Goal: Task Accomplishment & Management: Use online tool/utility

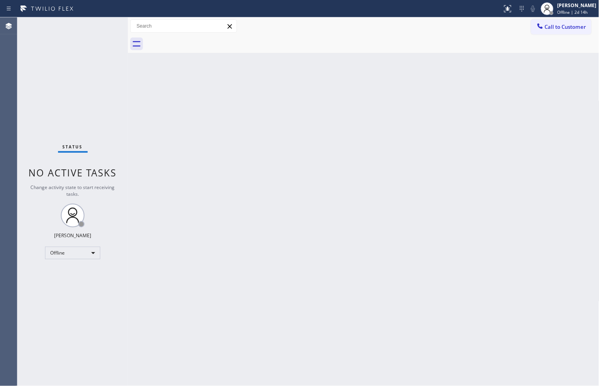
click at [49, 121] on div "Status No active tasks Change activity state to start receiving tasks. Judy Ann…" at bounding box center [72, 201] width 110 height 369
click at [69, 100] on div "Status No active tasks Change activity state to start receiving tasks. Judy Ann…" at bounding box center [72, 201] width 110 height 369
click at [411, 288] on div "Back to Dashboard Change Sender ID Customers Technicians Select a contact Outbo…" at bounding box center [363, 201] width 471 height 369
drag, startPoint x: 32, startPoint y: 334, endPoint x: 46, endPoint y: 315, distance: 23.7
click at [32, 334] on div "Status No active tasks Change activity state to start receiving tasks. Judy Ann…" at bounding box center [72, 201] width 110 height 369
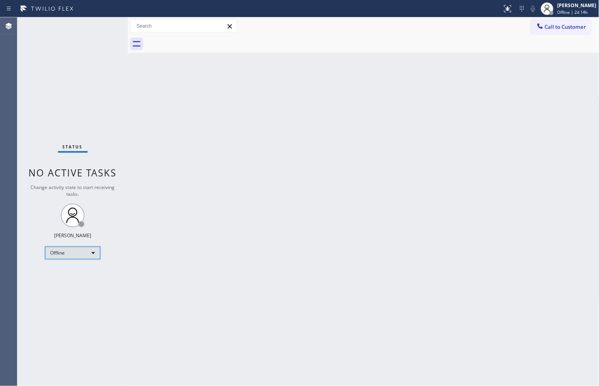
click at [92, 253] on div "Offline" at bounding box center [72, 253] width 55 height 13
click at [75, 271] on li "Available" at bounding box center [72, 273] width 54 height 9
click at [103, 29] on div "Status No active tasks You are ready to start receiving tasks. [PERSON_NAME]" at bounding box center [72, 201] width 110 height 369
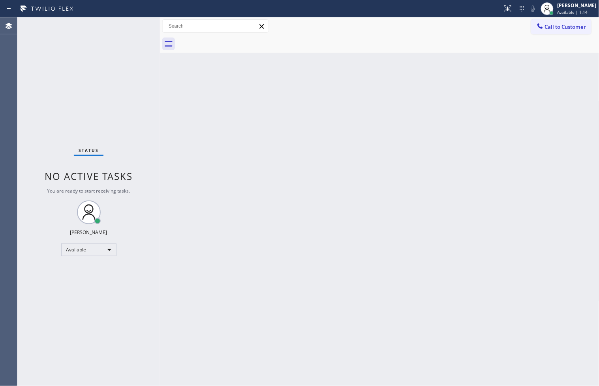
drag, startPoint x: 128, startPoint y: 61, endPoint x: 160, endPoint y: 64, distance: 32.0
click at [160, 64] on div at bounding box center [160, 201] width 0 height 369
click at [131, 24] on div "Status No active tasks You are ready to start receiving tasks. [PERSON_NAME]" at bounding box center [88, 201] width 142 height 369
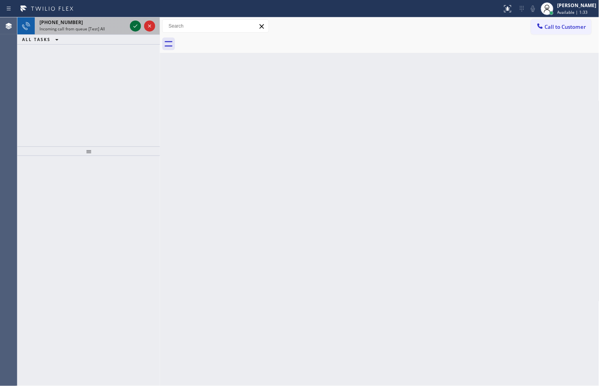
click at [131, 24] on icon at bounding box center [135, 25] width 9 height 9
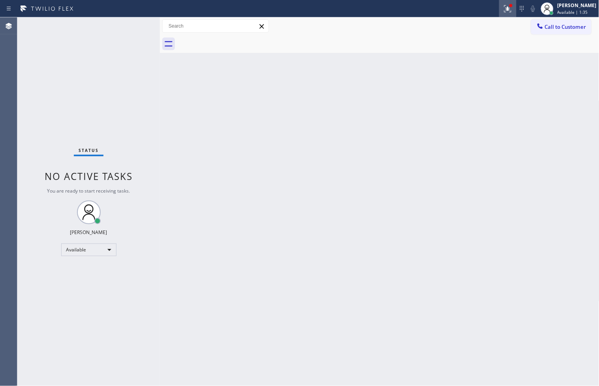
click at [503, 6] on icon at bounding box center [507, 8] width 9 height 9
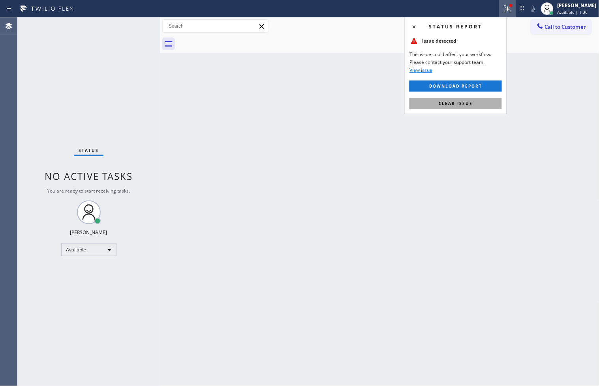
click at [468, 104] on span "Clear issue" at bounding box center [455, 104] width 34 height 6
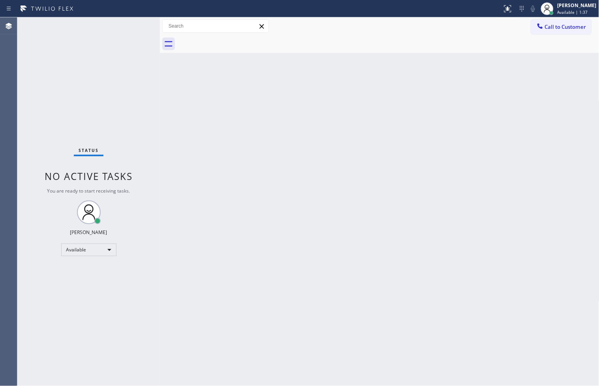
click at [67, 77] on div "Status No active tasks You are ready to start receiving tasks. [PERSON_NAME]" at bounding box center [88, 201] width 142 height 369
click at [132, 25] on div "Status No active tasks You are ready to start receiving tasks. [PERSON_NAME]" at bounding box center [88, 201] width 142 height 369
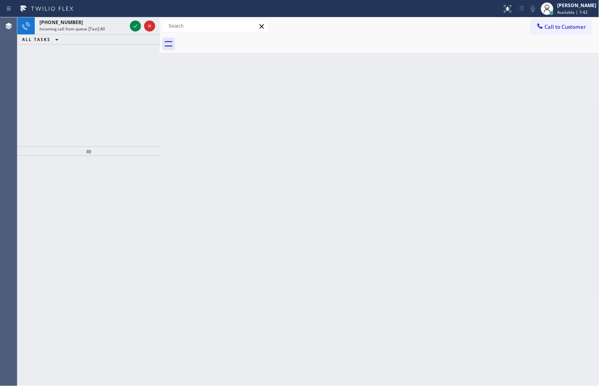
click at [34, 93] on div "+16049258070 Incoming call from queue [Test] All ALL TASKS ALL TASKS ACTIVE TAS…" at bounding box center [88, 81] width 142 height 129
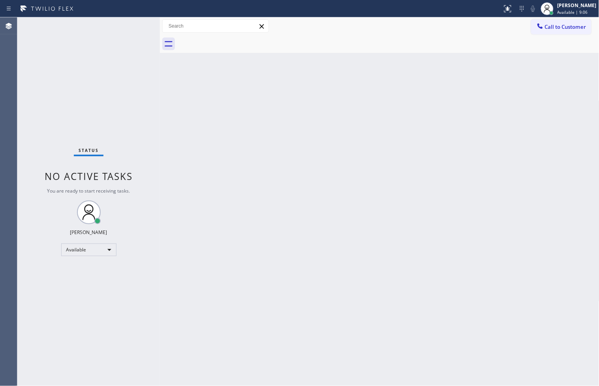
click at [134, 29] on div "Status No active tasks You are ready to start receiving tasks. [PERSON_NAME]" at bounding box center [88, 201] width 142 height 369
click at [135, 22] on div "Status No active tasks You are ready to start receiving tasks. [PERSON_NAME]" at bounding box center [88, 201] width 142 height 369
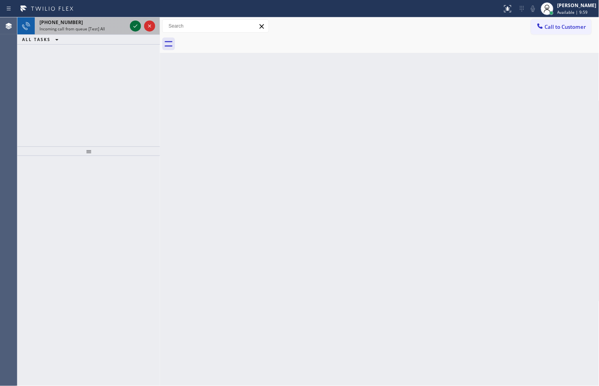
click at [135, 22] on icon at bounding box center [135, 25] width 9 height 9
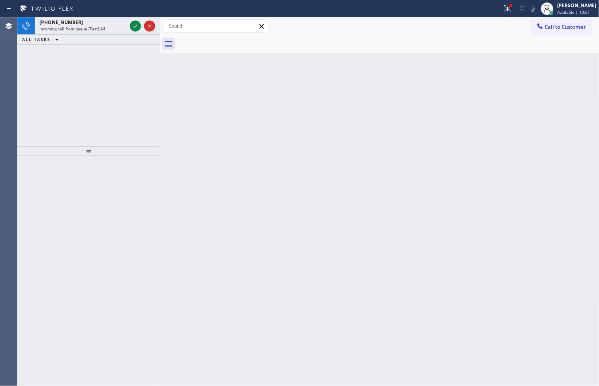
click at [135, 22] on icon at bounding box center [135, 25] width 9 height 9
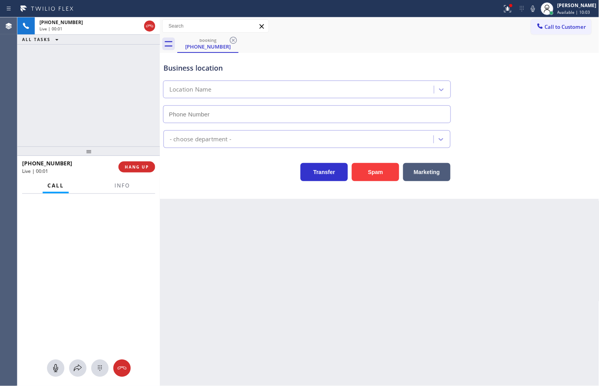
type input "(714) 790-9640"
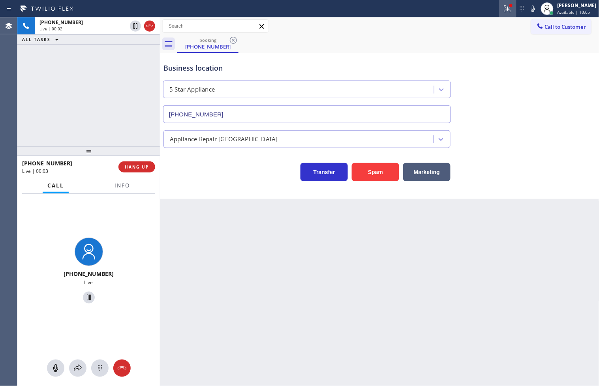
click at [503, 9] on icon at bounding box center [507, 8] width 9 height 9
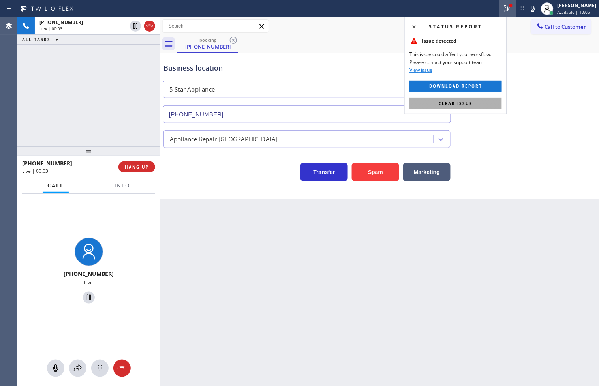
click at [478, 106] on button "Clear issue" at bounding box center [455, 103] width 92 height 11
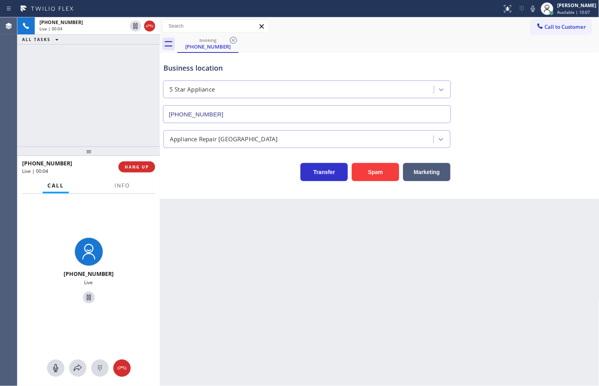
click at [103, 115] on div "+18446793652 Live | 00:04 ALL TASKS ALL TASKS ACTIVE TASKS TASKS IN WRAP UP" at bounding box center [88, 81] width 142 height 129
click at [267, 181] on div "Transfer Spam Marketing" at bounding box center [307, 170] width 290 height 22
click at [97, 92] on div "+18446793652 Live | 00:05 ALL TASKS ALL TASKS ACTIVE TASKS TASKS IN WRAP UP" at bounding box center [88, 81] width 142 height 129
click at [203, 183] on div "Business location 5 Star Appliance (714) 790-9640 Appliance Repair High End Tra…" at bounding box center [379, 126] width 439 height 146
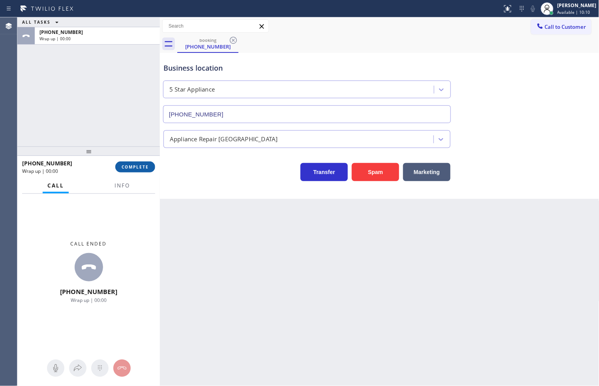
click at [137, 171] on button "COMPLETE" at bounding box center [135, 166] width 40 height 11
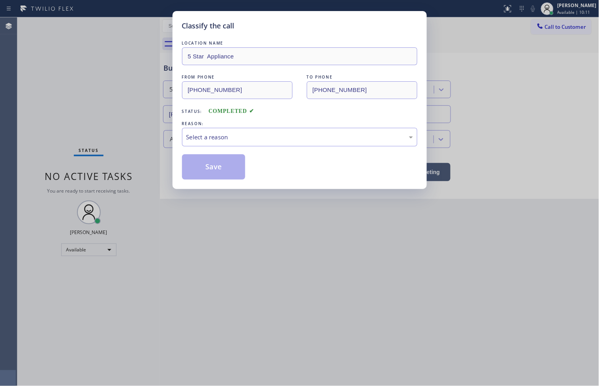
click at [224, 143] on div "Select a reason" at bounding box center [299, 137] width 235 height 19
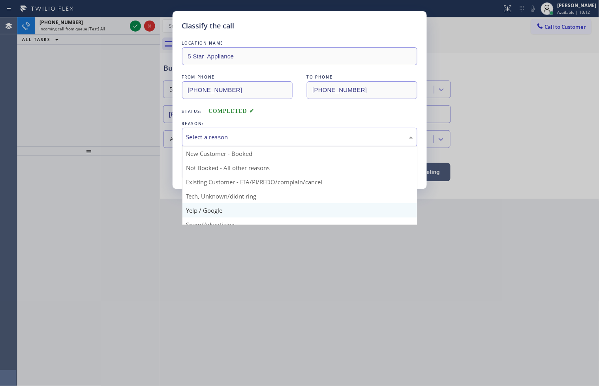
scroll to position [49, 0]
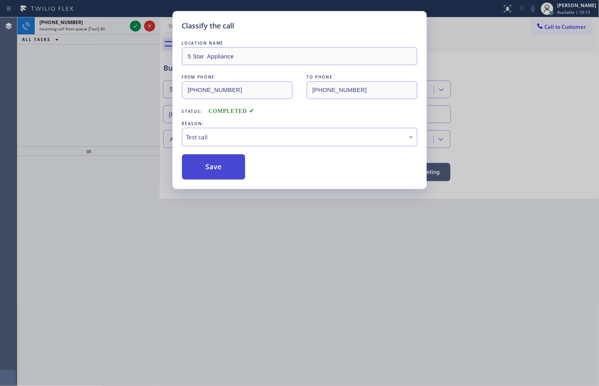
click at [220, 176] on button "Save" at bounding box center [214, 166] width 64 height 25
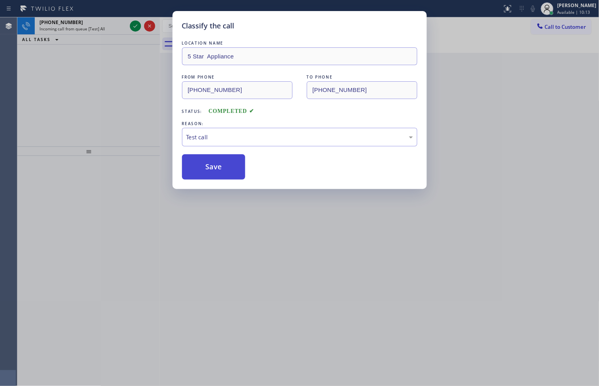
click at [220, 176] on button "Save" at bounding box center [214, 166] width 64 height 25
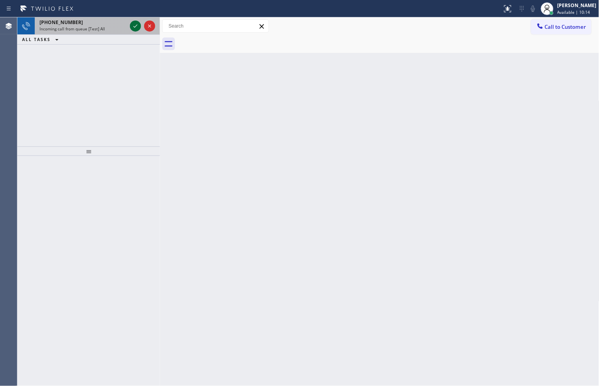
click at [135, 26] on icon at bounding box center [135, 25] width 4 height 3
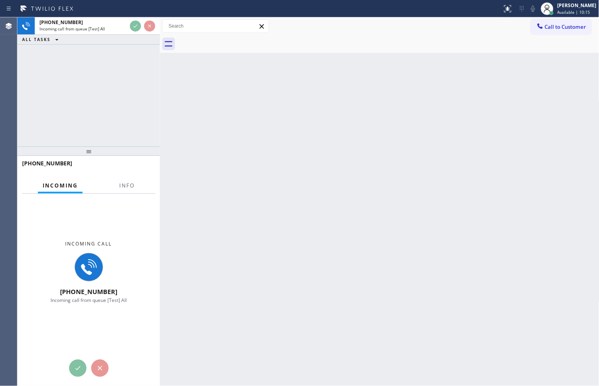
click at [414, 150] on div "Back to Dashboard Change Sender ID Customers Technicians Select a contact Outbo…" at bounding box center [379, 201] width 439 height 369
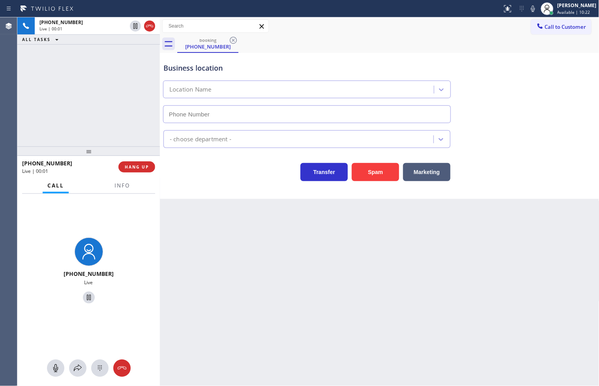
type input "(510) 851-8388"
click at [370, 182] on div "Business location Expert Viking Appliance Repair Piedmont (510) 851-8388 Applia…" at bounding box center [379, 126] width 439 height 146
click at [376, 174] on button "Spam" at bounding box center [375, 172] width 47 height 18
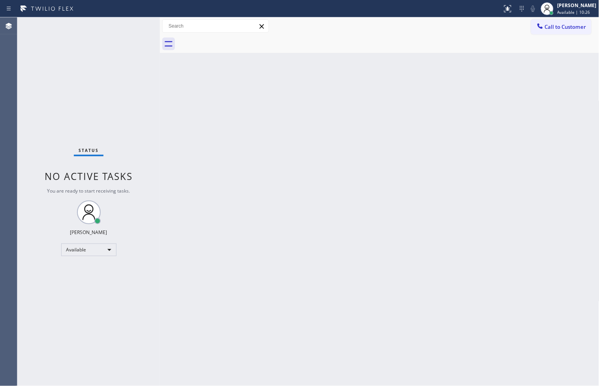
click at [133, 21] on div "Status No active tasks You are ready to start receiving tasks. [PERSON_NAME]" at bounding box center [88, 201] width 142 height 369
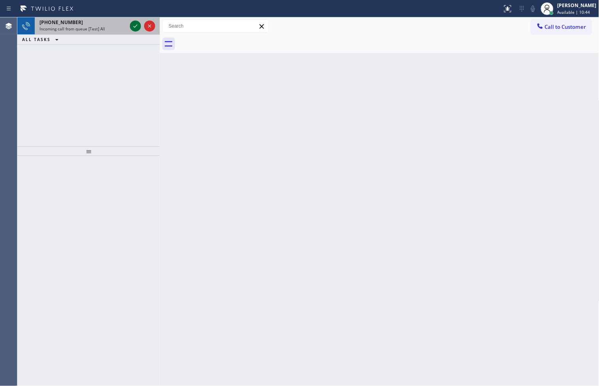
click at [133, 21] on icon at bounding box center [135, 25] width 9 height 9
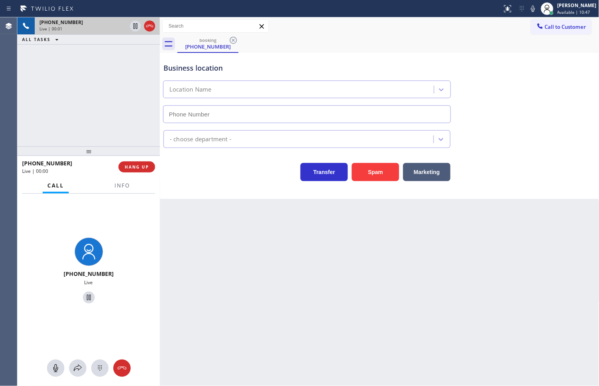
type input "(213) 377-6490"
click at [226, 192] on div "Business location SubzeroCare.online (Los Angeles, Google Ads) (213) 377-6490 A…" at bounding box center [379, 126] width 439 height 146
drag, startPoint x: 105, startPoint y: 115, endPoint x: 114, endPoint y: 119, distance: 9.5
click at [108, 116] on div "+18446793652 Live | 00:02 ALL TASKS ALL TASKS ACTIVE TASKS TASKS IN WRAP UP" at bounding box center [88, 81] width 142 height 129
click at [214, 176] on div "Transfer Spam Marketing" at bounding box center [307, 170] width 290 height 22
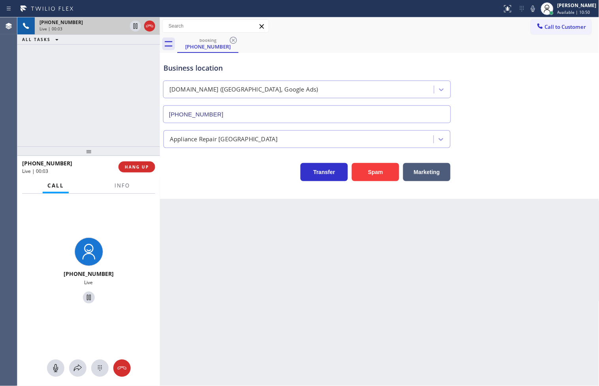
click at [136, 148] on div at bounding box center [88, 150] width 142 height 9
click at [203, 183] on div "Business location SubzeroCare.online (Los Angeles, Google Ads) (213) 377-6490 A…" at bounding box center [379, 126] width 439 height 146
click at [143, 140] on div "+18446793652 Live | 00:04 ALL TASKS ALL TASKS ACTIVE TASKS TASKS IN WRAP UP" at bounding box center [88, 81] width 142 height 129
click at [189, 177] on div "Transfer Spam Marketing" at bounding box center [307, 170] width 290 height 22
click at [137, 127] on div "+18446793652 Live | 00:05 ALL TASKS ALL TASKS ACTIVE TASKS TASKS IN WRAP UP" at bounding box center [88, 81] width 142 height 129
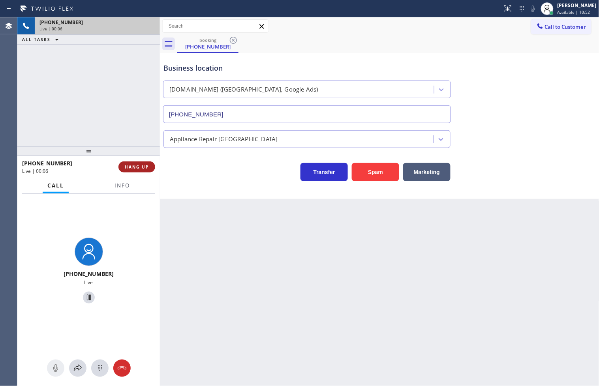
click at [137, 165] on span "HANG UP" at bounding box center [137, 167] width 24 height 6
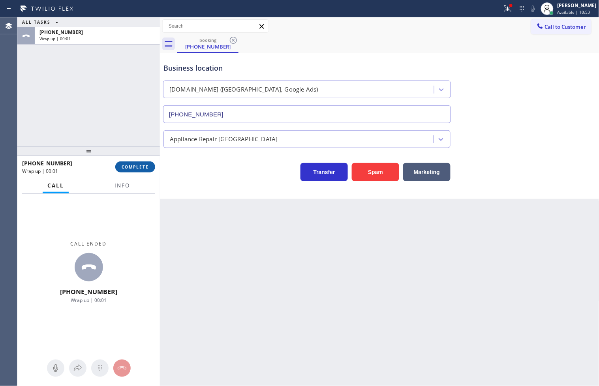
click at [137, 165] on span "COMPLETE" at bounding box center [135, 167] width 27 height 6
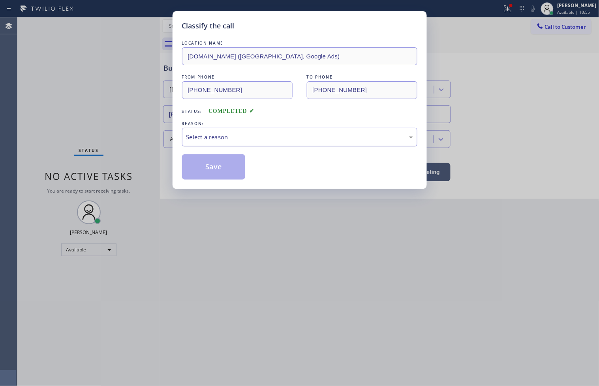
click at [198, 141] on div "Select a reason" at bounding box center [299, 137] width 226 height 9
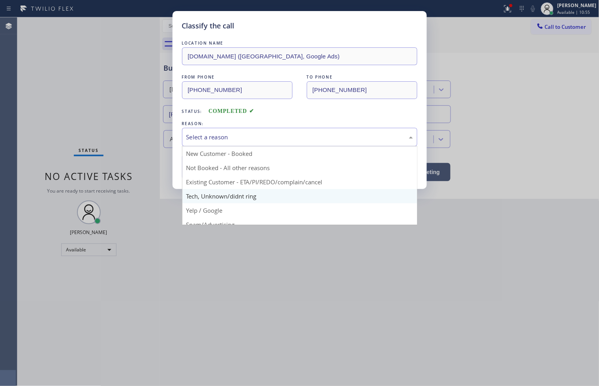
scroll to position [49, 0]
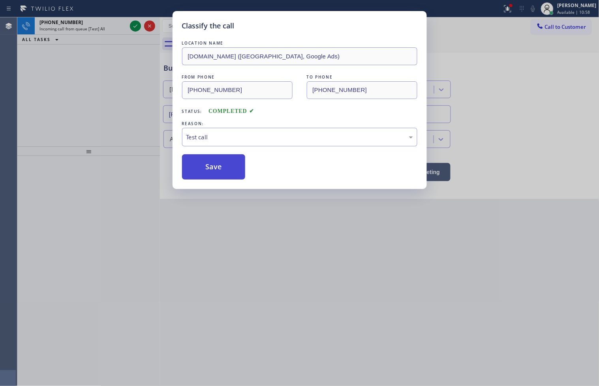
click at [215, 170] on button "Save" at bounding box center [214, 166] width 64 height 25
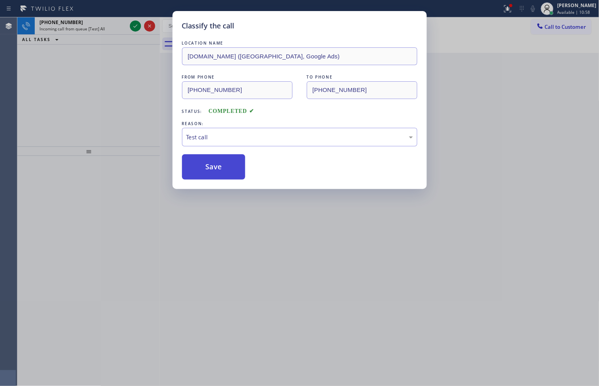
click at [215, 170] on button "Save" at bounding box center [214, 166] width 64 height 25
click at [215, 167] on button "Save" at bounding box center [214, 166] width 64 height 25
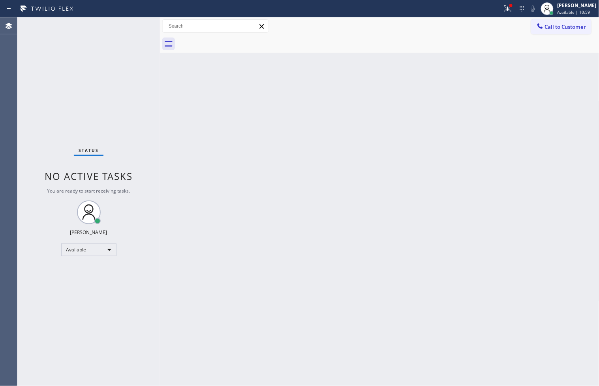
click at [133, 27] on div "Status No active tasks You are ready to start receiving tasks. [PERSON_NAME]" at bounding box center [88, 201] width 142 height 369
click at [503, 10] on icon at bounding box center [507, 8] width 9 height 9
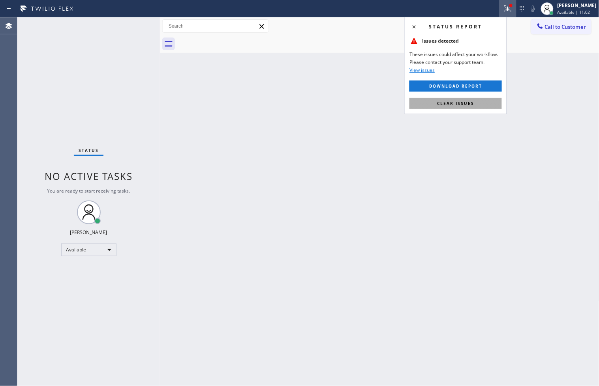
click at [481, 104] on button "Clear issues" at bounding box center [455, 103] width 92 height 11
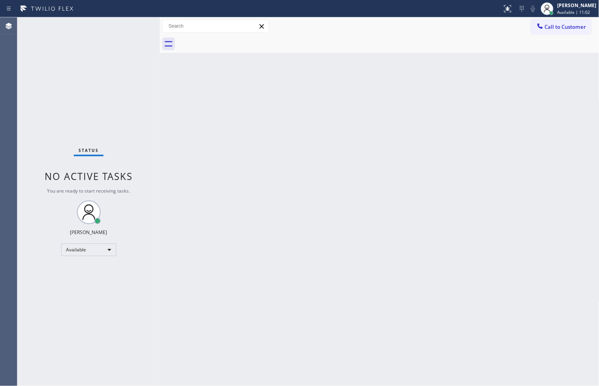
click at [56, 62] on div "Status No active tasks You are ready to start receiving tasks. [PERSON_NAME]" at bounding box center [88, 201] width 142 height 369
click at [140, 22] on div "Status No active tasks You are ready to start receiving tasks. [PERSON_NAME]" at bounding box center [88, 201] width 142 height 369
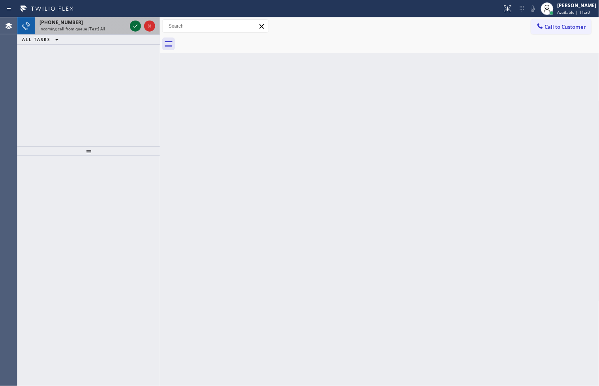
click at [140, 22] on div at bounding box center [135, 25] width 11 height 9
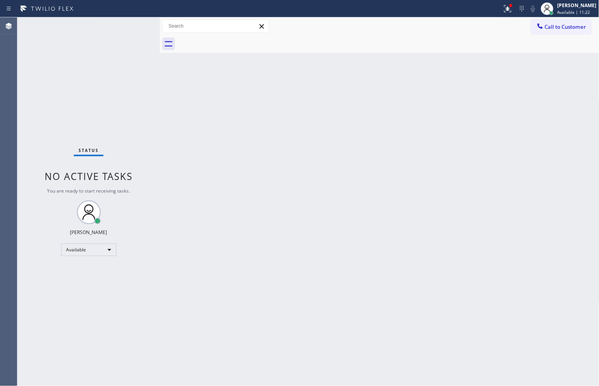
click at [134, 24] on div "Status No active tasks You are ready to start receiving tasks. [PERSON_NAME]" at bounding box center [88, 201] width 142 height 369
click at [503, 6] on icon at bounding box center [507, 8] width 9 height 9
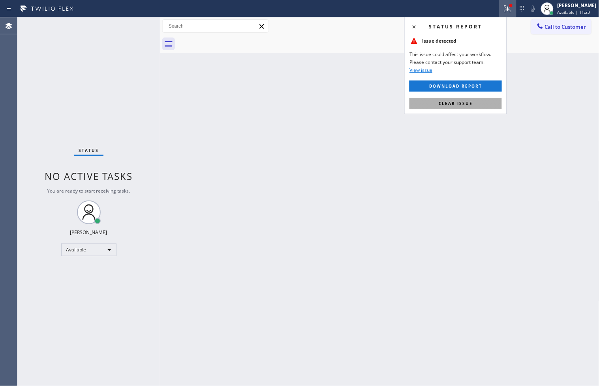
click at [476, 103] on button "Clear issue" at bounding box center [455, 103] width 92 height 11
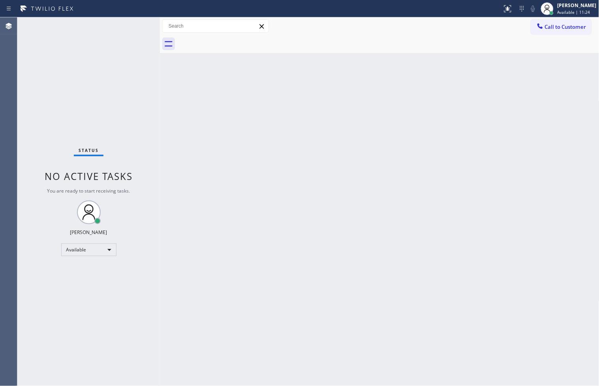
click at [137, 162] on div "Status No active tasks You are ready to start receiving tasks. [PERSON_NAME]" at bounding box center [88, 201] width 142 height 369
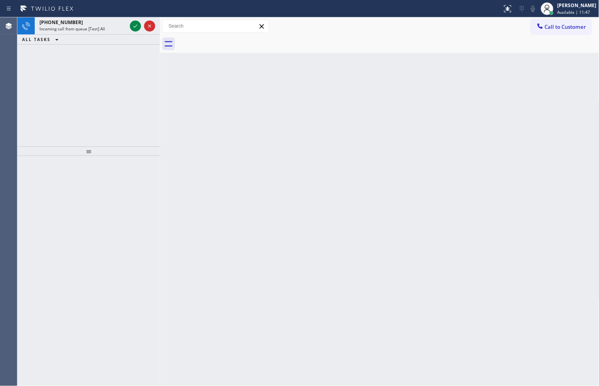
click at [47, 133] on div "+18446793652 Incoming call from queue [Test] All ALL TASKS ALL TASKS ACTIVE TAS…" at bounding box center [88, 81] width 142 height 129
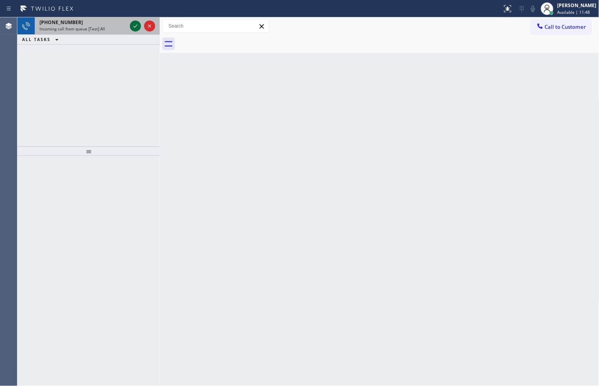
click at [136, 23] on icon at bounding box center [135, 25] width 9 height 9
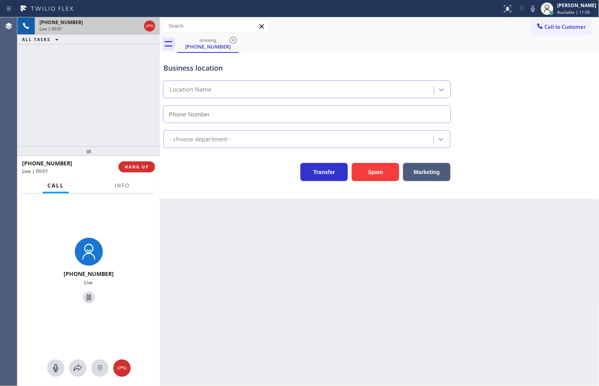
type input "(213) 463-4599"
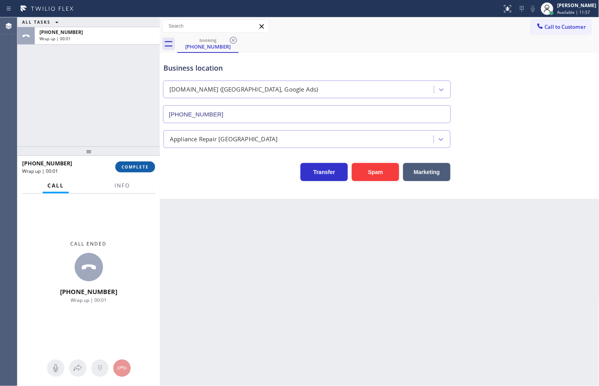
click at [142, 166] on span "COMPLETE" at bounding box center [135, 167] width 27 height 6
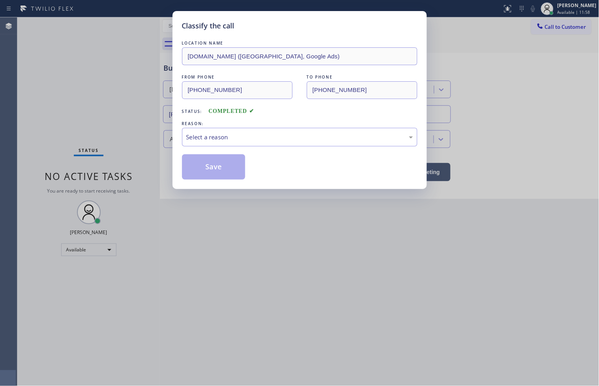
click at [206, 140] on div "Select a reason" at bounding box center [299, 137] width 226 height 9
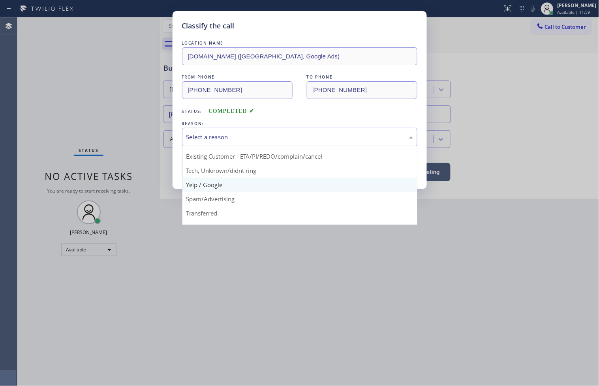
scroll to position [49, 0]
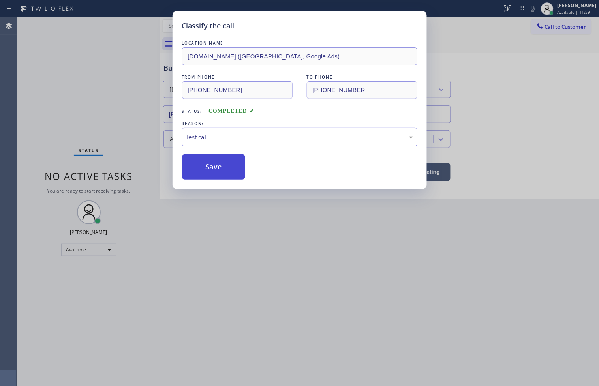
click at [216, 168] on button "Save" at bounding box center [214, 166] width 64 height 25
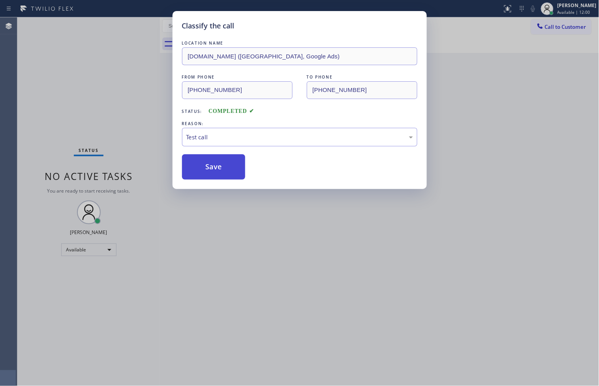
click at [216, 168] on button "Save" at bounding box center [214, 166] width 64 height 25
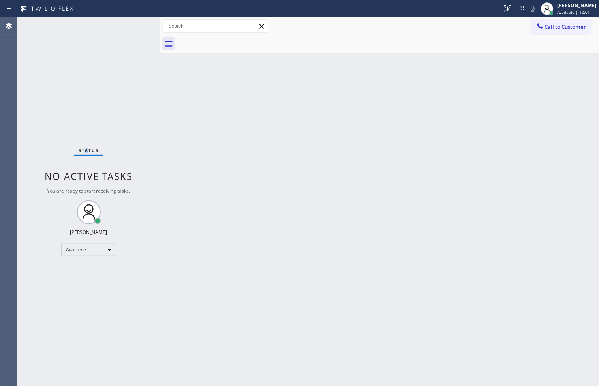
drag, startPoint x: 87, startPoint y: 95, endPoint x: 111, endPoint y: 54, distance: 47.8
click at [91, 88] on div "Status No active tasks You are ready to start receiving tasks. [PERSON_NAME]" at bounding box center [88, 201] width 142 height 369
click at [131, 26] on div "Status No active tasks You are ready to start receiving tasks. [PERSON_NAME]" at bounding box center [88, 201] width 142 height 369
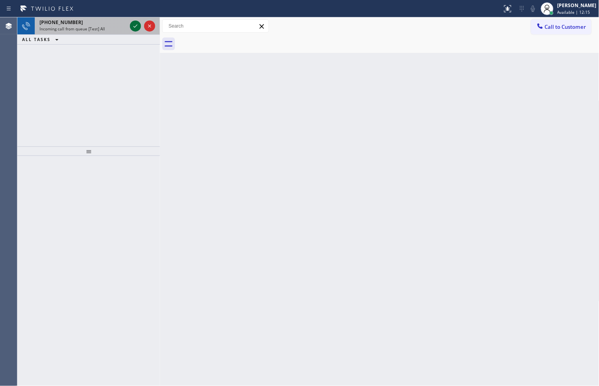
click at [131, 26] on icon at bounding box center [135, 25] width 9 height 9
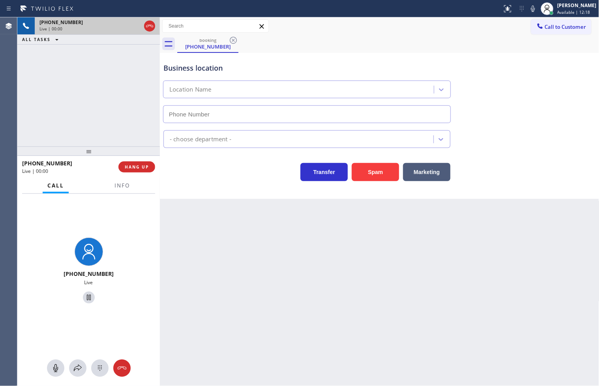
type input "(213) 583-4534"
click at [195, 172] on div "Transfer Spam Marketing" at bounding box center [307, 170] width 290 height 22
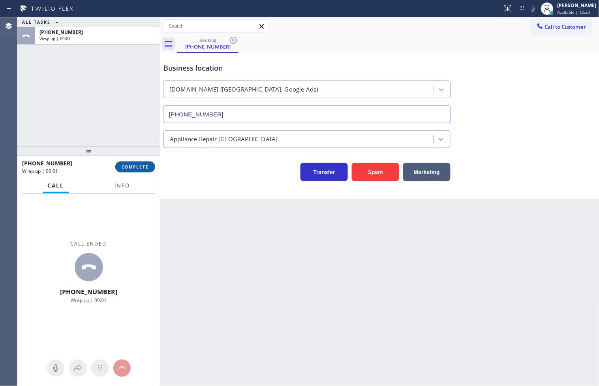
click at [135, 168] on span "COMPLETE" at bounding box center [135, 167] width 27 height 6
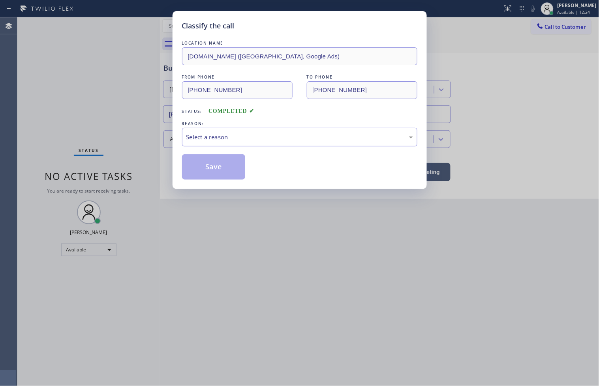
click at [205, 145] on div "Select a reason" at bounding box center [299, 137] width 235 height 19
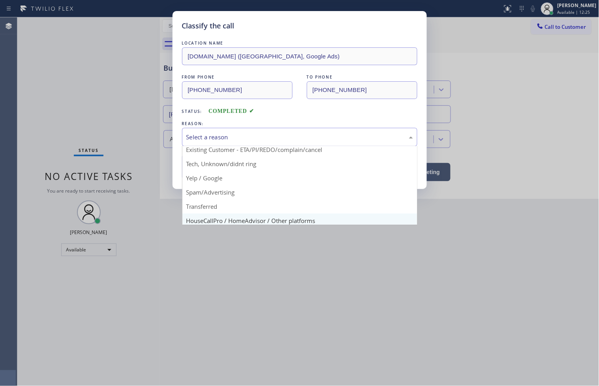
scroll to position [49, 0]
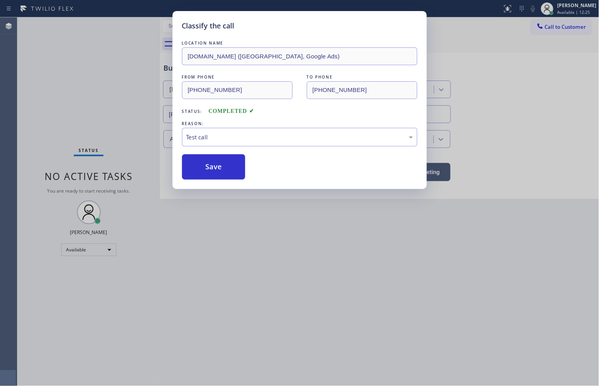
click at [207, 148] on div "LOCATION NAME VikingExperts.online (Los Angeles, Google Ads) FROM PHONE (844) 6…" at bounding box center [299, 109] width 235 height 140
click at [207, 163] on button "Save" at bounding box center [214, 166] width 64 height 25
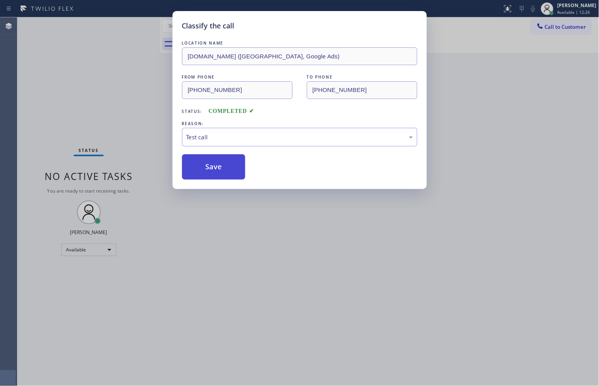
click at [207, 163] on button "Save" at bounding box center [214, 166] width 64 height 25
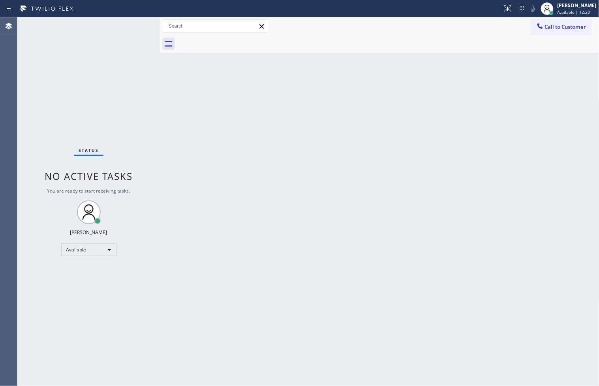
click at [128, 23] on div "Status No active tasks You are ready to start receiving tasks. [PERSON_NAME]" at bounding box center [88, 201] width 142 height 369
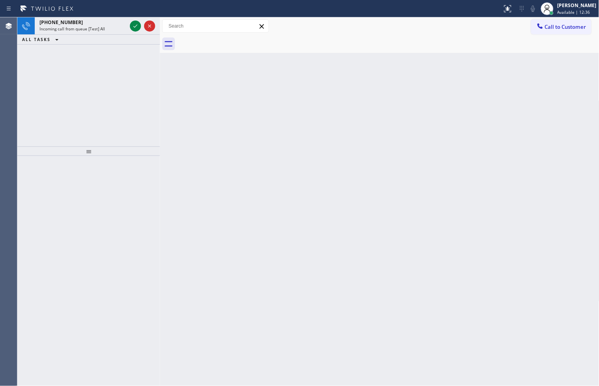
click at [128, 23] on div at bounding box center [142, 25] width 28 height 17
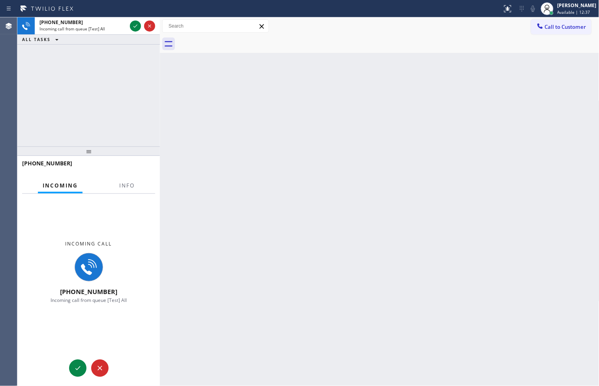
click at [128, 23] on div at bounding box center [142, 25] width 28 height 17
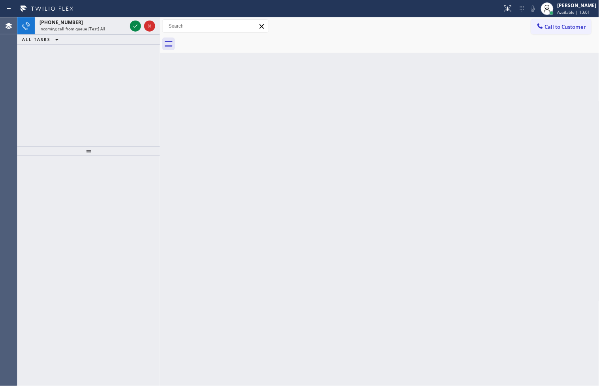
click at [128, 23] on div at bounding box center [142, 25] width 28 height 17
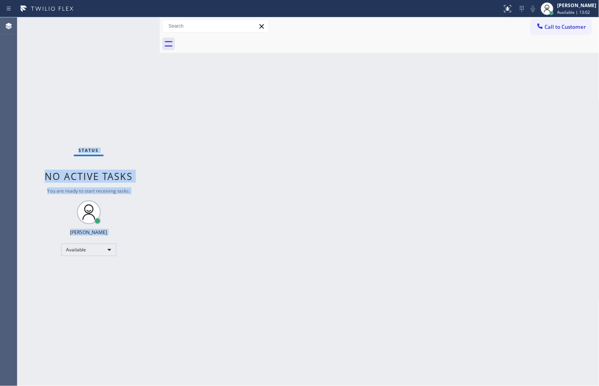
click at [133, 25] on div "Status No active tasks You are ready to start receiving tasks. [PERSON_NAME]" at bounding box center [88, 201] width 142 height 369
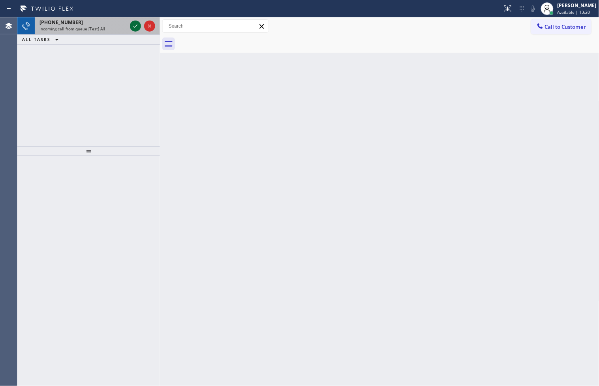
click at [130, 26] on div at bounding box center [135, 25] width 11 height 9
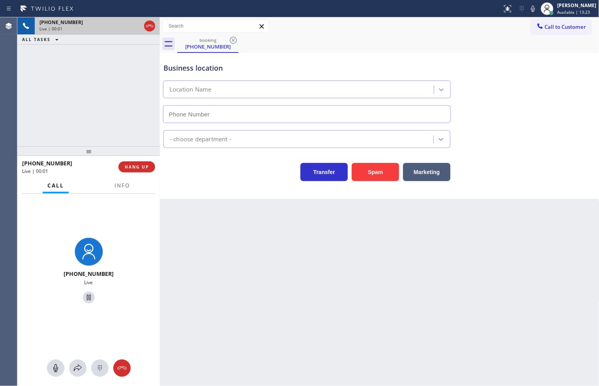
type input "(213) 260-1896"
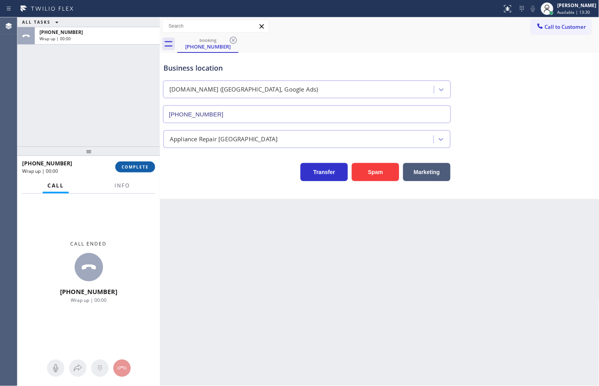
click at [145, 170] on button "COMPLETE" at bounding box center [135, 166] width 40 height 11
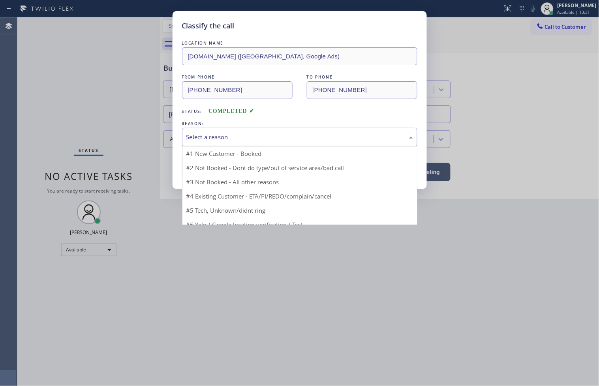
click at [208, 139] on div "Select a reason" at bounding box center [299, 137] width 226 height 9
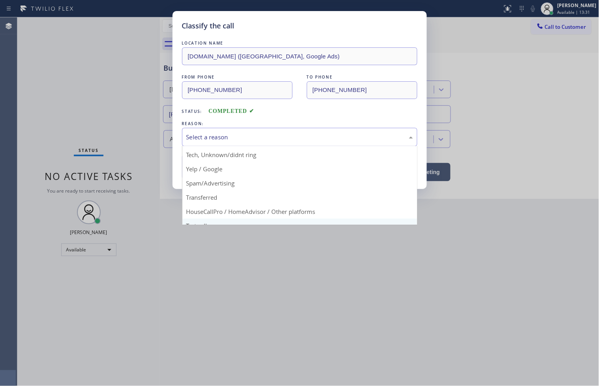
scroll to position [49, 0]
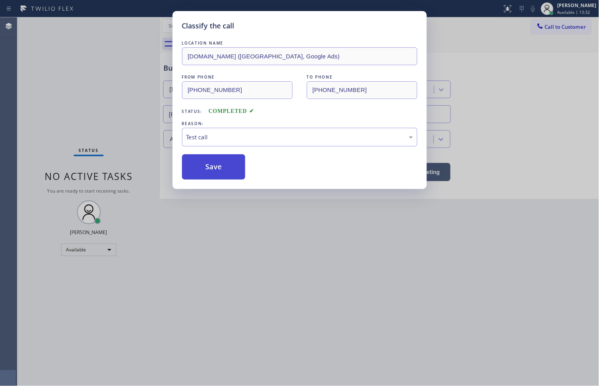
click at [222, 172] on button "Save" at bounding box center [214, 166] width 64 height 25
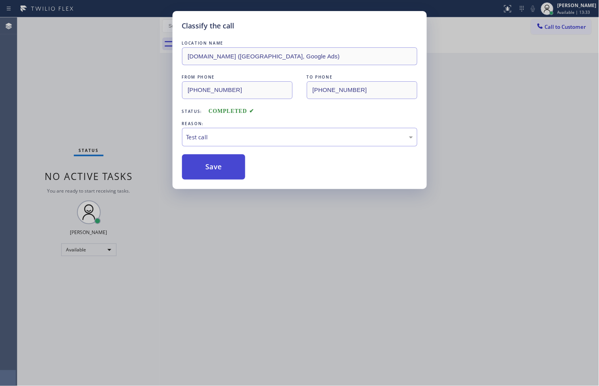
click at [222, 172] on button "Save" at bounding box center [214, 166] width 64 height 25
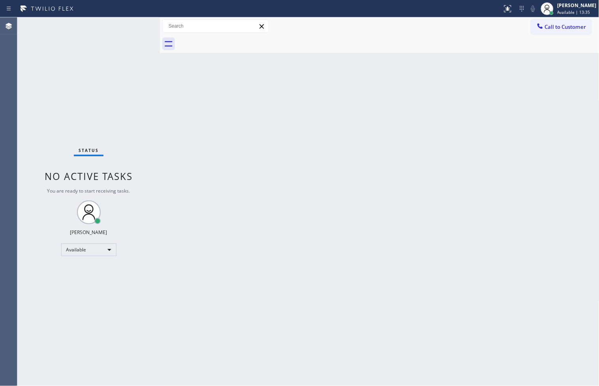
click at [131, 24] on div "Status No active tasks You are ready to start receiving tasks. [PERSON_NAME]" at bounding box center [88, 201] width 142 height 369
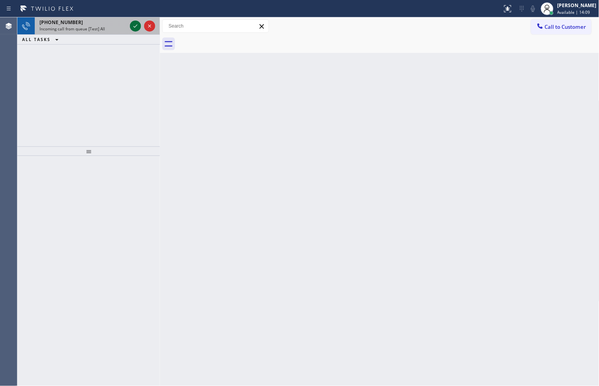
click at [138, 28] on icon at bounding box center [135, 25] width 9 height 9
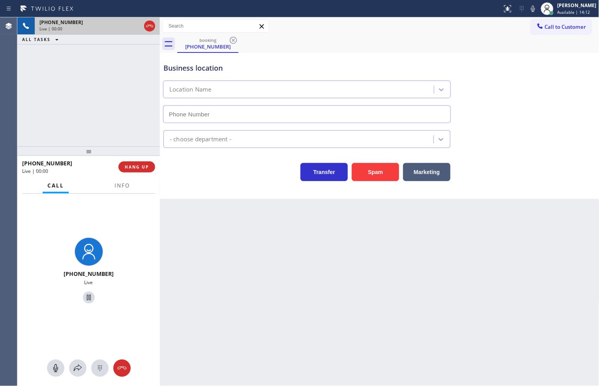
type input "(949) 541-5686"
click at [191, 191] on div "Business location 5 Star Appliance (949) 541-5686 Appliance Repair Regular Tran…" at bounding box center [379, 126] width 439 height 146
click at [114, 140] on div "+18446793652 Live | 00:04 ALL TASKS ALL TASKS ACTIVE TASKS TASKS IN WRAP UP" at bounding box center [88, 81] width 142 height 129
click at [234, 174] on div "Transfer Spam Marketing" at bounding box center [307, 170] width 290 height 22
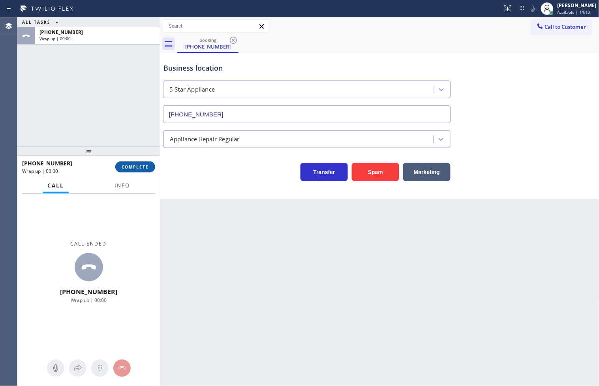
click at [130, 166] on span "COMPLETE" at bounding box center [135, 167] width 27 height 6
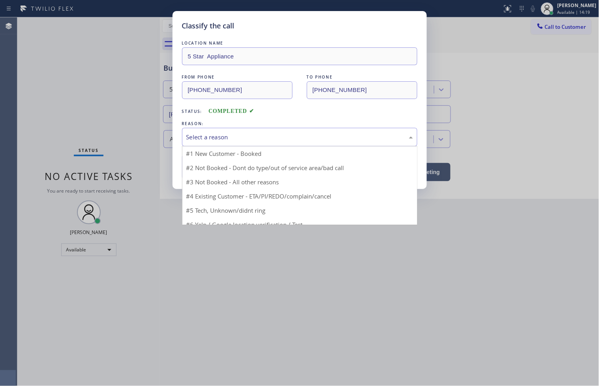
click at [221, 138] on div "Select a reason" at bounding box center [299, 137] width 226 height 9
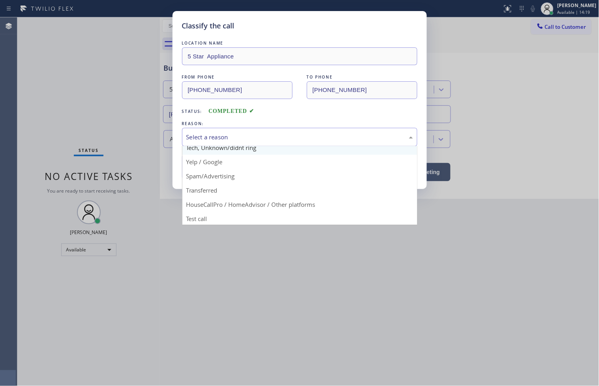
scroll to position [49, 0]
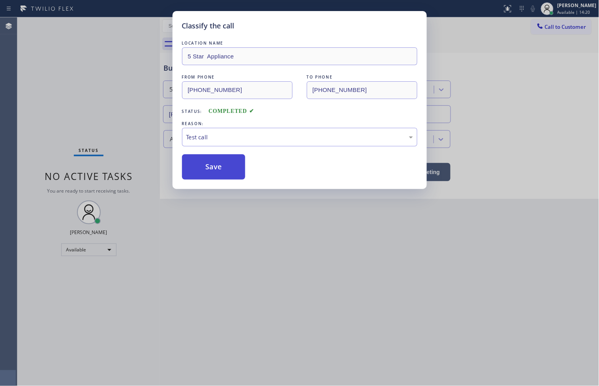
click at [215, 168] on button "Save" at bounding box center [214, 166] width 64 height 25
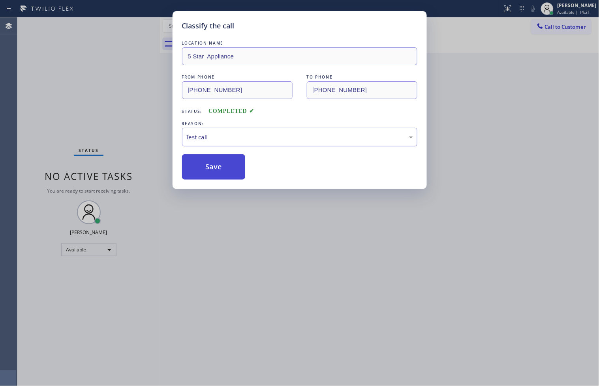
click at [215, 168] on button "Save" at bounding box center [214, 166] width 64 height 25
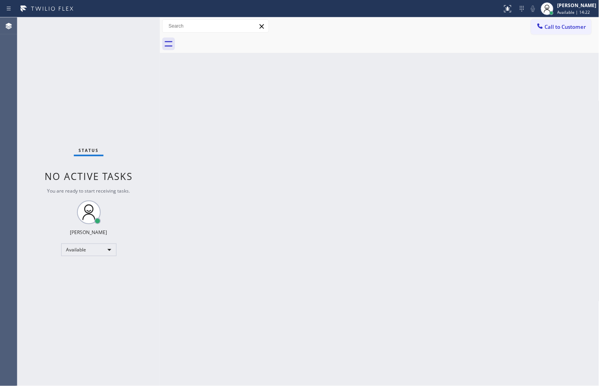
click at [113, 87] on div "Status No active tasks You are ready to start receiving tasks. [PERSON_NAME]" at bounding box center [88, 201] width 142 height 369
click at [131, 20] on div "Status No active tasks You are ready to start receiving tasks. [PERSON_NAME]" at bounding box center [88, 201] width 142 height 369
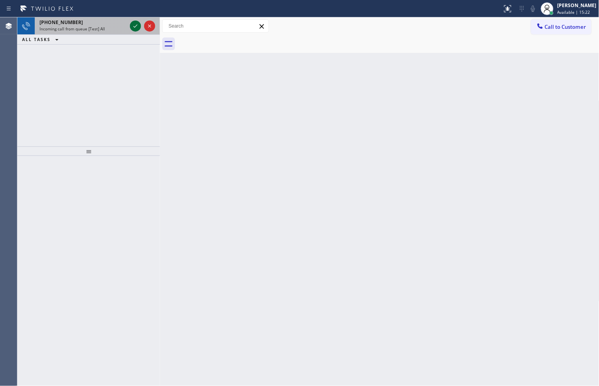
click at [135, 25] on icon at bounding box center [135, 25] width 9 height 9
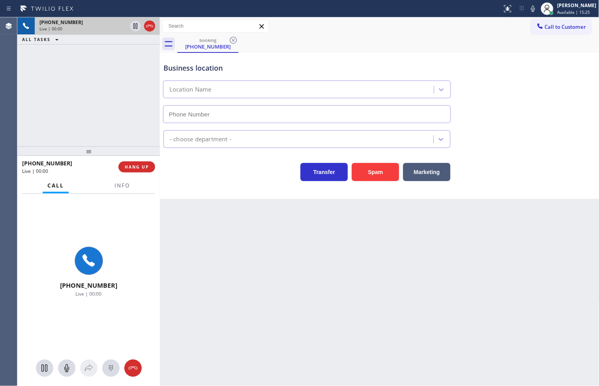
type input "(315) 284-2925"
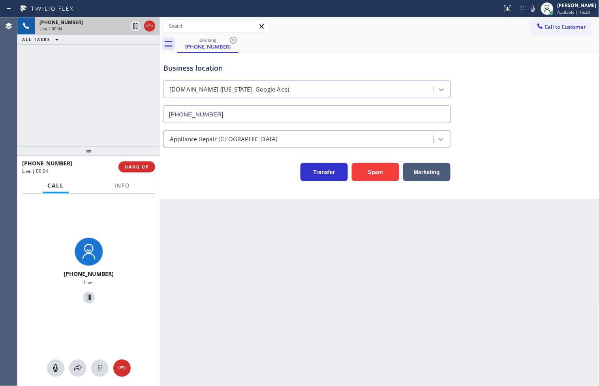
click at [287, 196] on div "Business location SubzeroExperts.online (New York, Google Ads) (315) 284-2925 A…" at bounding box center [379, 126] width 439 height 146
click at [115, 115] on div "+18446793652 Live | 00:05 ALL TASKS ALL TASKS ACTIVE TASKS TASKS IN WRAP UP" at bounding box center [88, 81] width 142 height 129
click at [145, 168] on span "HANG UP" at bounding box center [137, 167] width 24 height 6
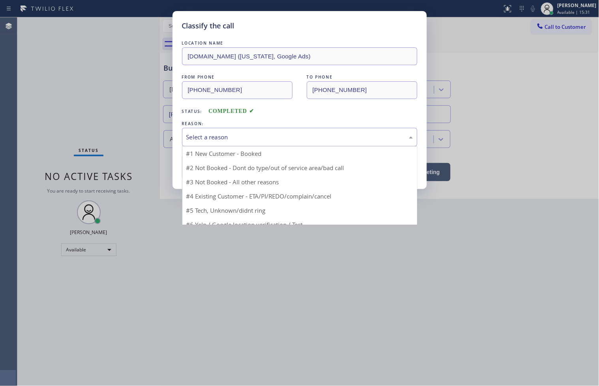
click at [205, 141] on div "Select a reason" at bounding box center [299, 137] width 226 height 9
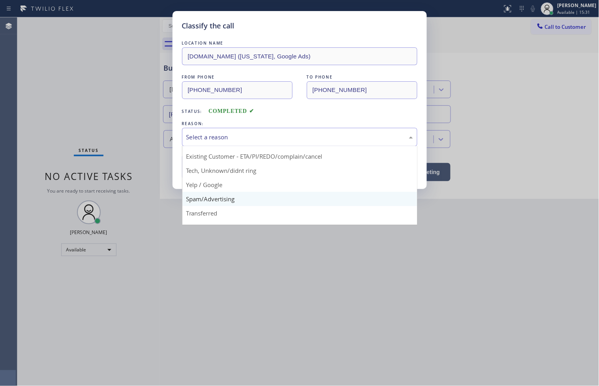
scroll to position [49, 0]
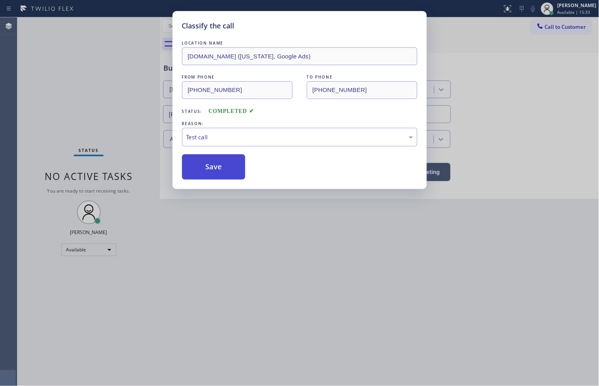
click at [210, 174] on button "Save" at bounding box center [214, 166] width 64 height 25
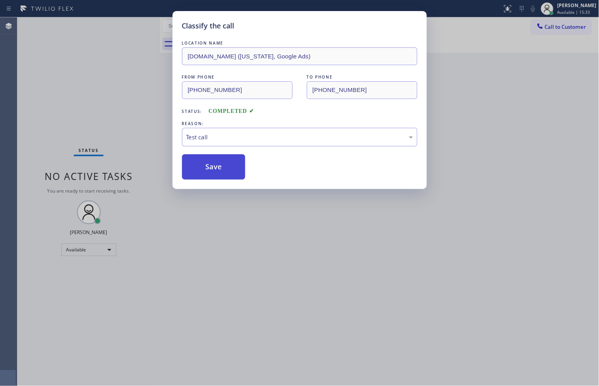
click at [210, 174] on button "Save" at bounding box center [214, 166] width 64 height 25
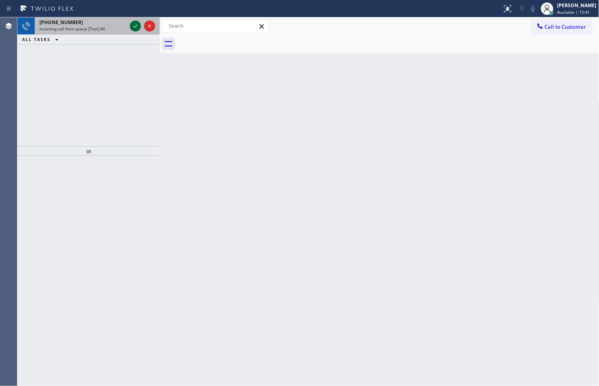
click at [137, 24] on icon at bounding box center [135, 25] width 9 height 9
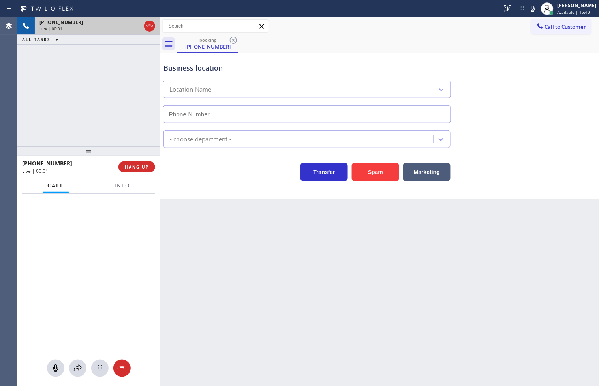
type input "(315) 954-4648"
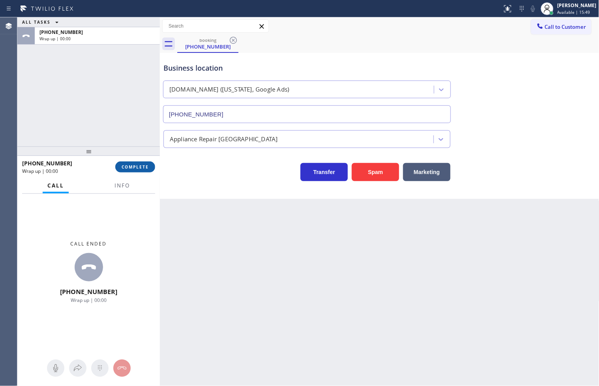
click at [131, 167] on span "COMPLETE" at bounding box center [135, 167] width 27 height 6
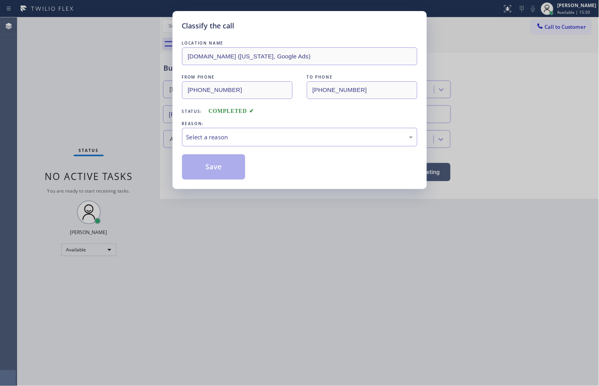
click at [226, 141] on div "Select a reason" at bounding box center [299, 137] width 226 height 9
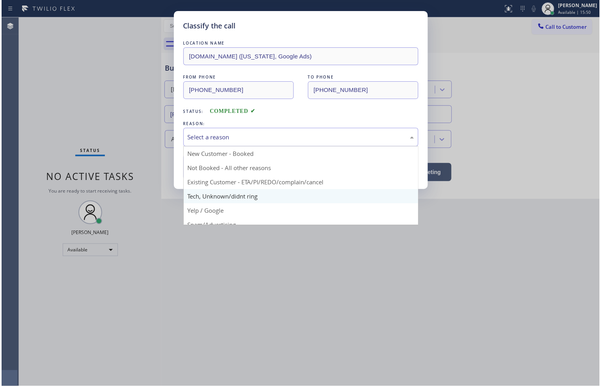
scroll to position [49, 0]
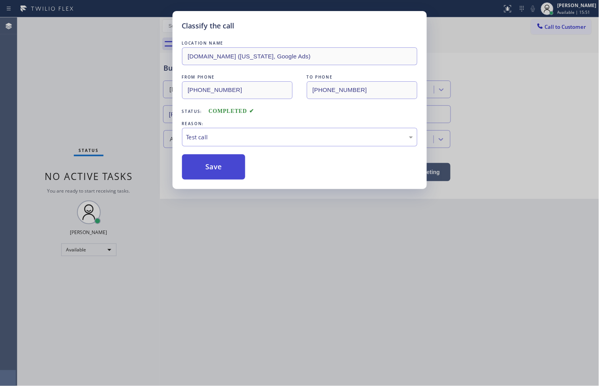
click at [223, 165] on button "Save" at bounding box center [214, 166] width 64 height 25
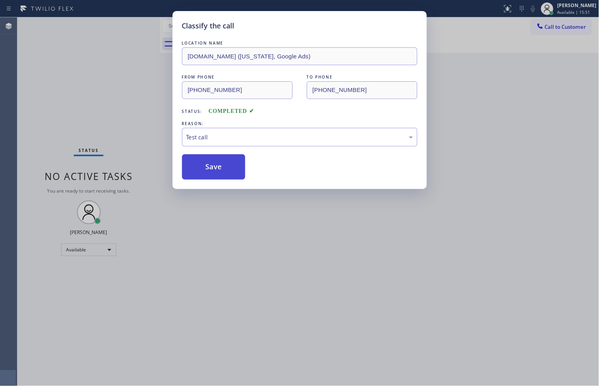
click at [223, 165] on button "Save" at bounding box center [214, 166] width 64 height 25
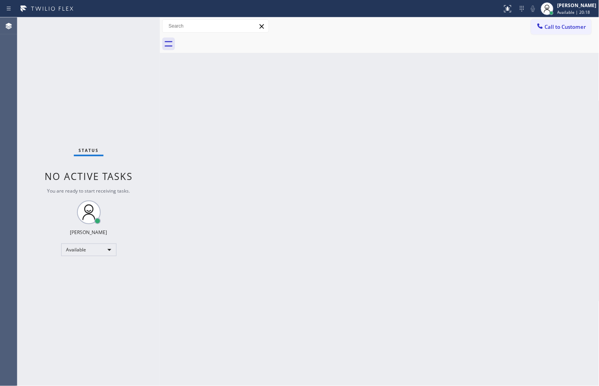
click at [460, 289] on div "Back to Dashboard Change Sender ID Customers Technicians Select a contact Outbo…" at bounding box center [379, 201] width 439 height 369
click at [30, 234] on div "Status No active tasks You are ready to start receiving tasks. [PERSON_NAME]" at bounding box center [88, 201] width 142 height 369
click at [103, 49] on div "Status No active tasks You are ready to start receiving tasks. [PERSON_NAME]" at bounding box center [88, 201] width 142 height 369
click at [138, 24] on div "Status No active tasks You are ready to start receiving tasks. [PERSON_NAME]" at bounding box center [88, 201] width 142 height 369
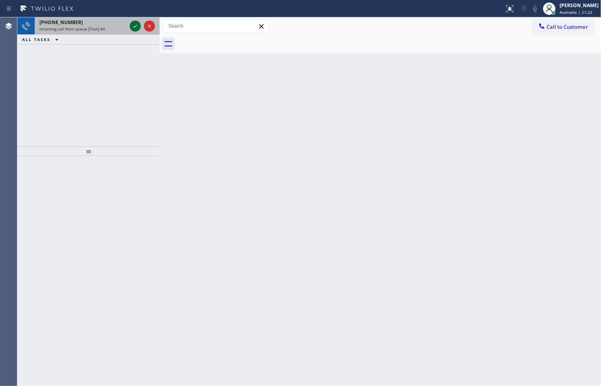
click at [137, 25] on icon at bounding box center [135, 25] width 9 height 9
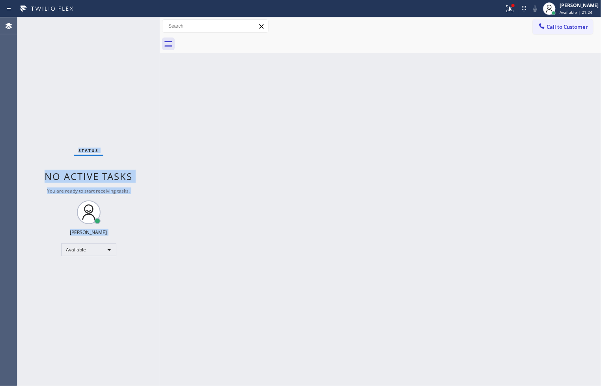
click at [135, 25] on div "Status No active tasks You are ready to start receiving tasks. [PERSON_NAME]" at bounding box center [88, 201] width 142 height 369
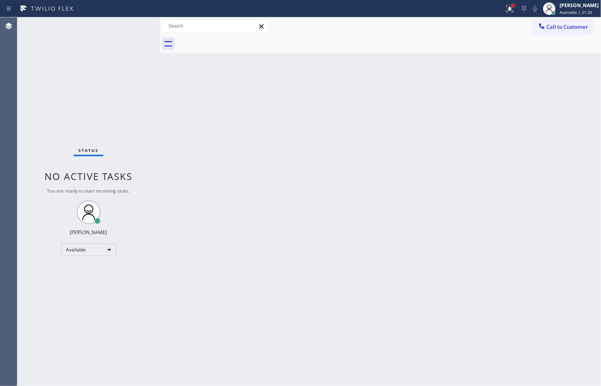
click at [501, 4] on div at bounding box center [509, 8] width 17 height 17
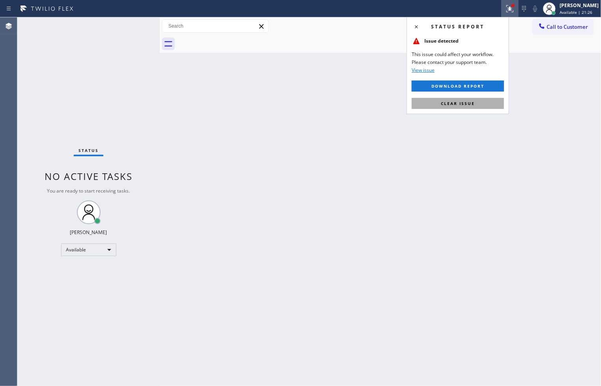
click at [468, 105] on span "Clear issue" at bounding box center [458, 104] width 34 height 6
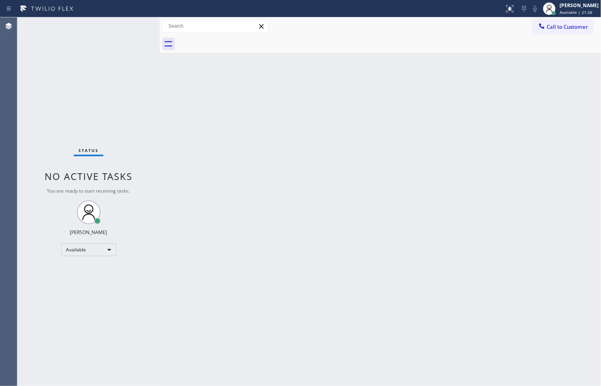
click at [200, 138] on div "Back to Dashboard Change Sender ID Customers Technicians Select a contact Outbo…" at bounding box center [381, 201] width 442 height 369
click at [134, 22] on div "Status No active tasks You are ready to start receiving tasks. [PERSON_NAME]" at bounding box center [88, 201] width 142 height 369
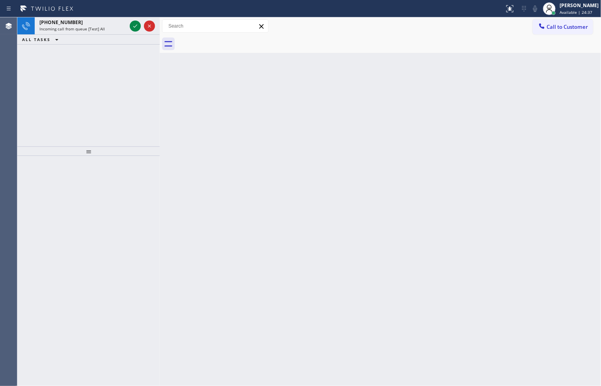
click at [36, 76] on div "+817090620770 Incoming call from queue [Test] All ALL TASKS ALL TASKS ACTIVE TA…" at bounding box center [88, 81] width 142 height 129
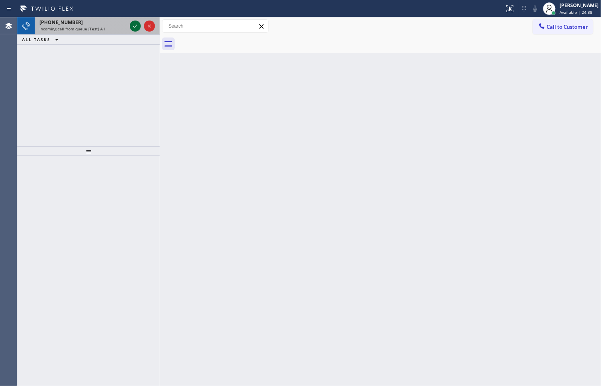
click at [136, 25] on icon at bounding box center [135, 25] width 9 height 9
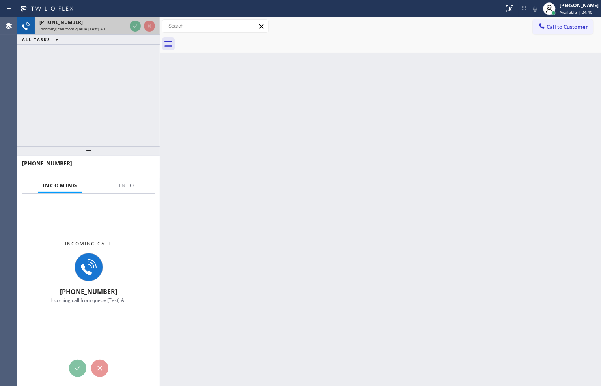
click at [131, 34] on div at bounding box center [142, 25] width 28 height 17
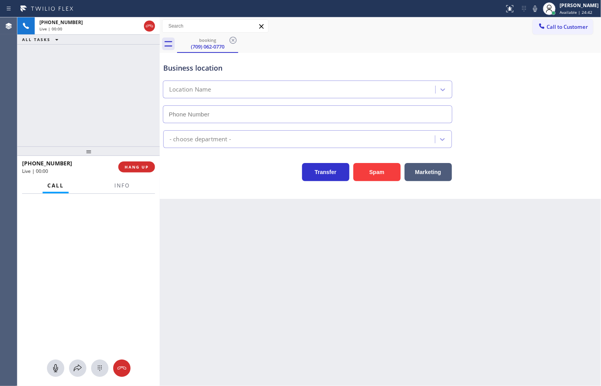
type input "(310) 736-1736"
click at [257, 180] on div "Transfer Spam Marketing" at bounding box center [308, 170] width 292 height 22
click at [121, 189] on span "Info" at bounding box center [121, 185] width 15 height 7
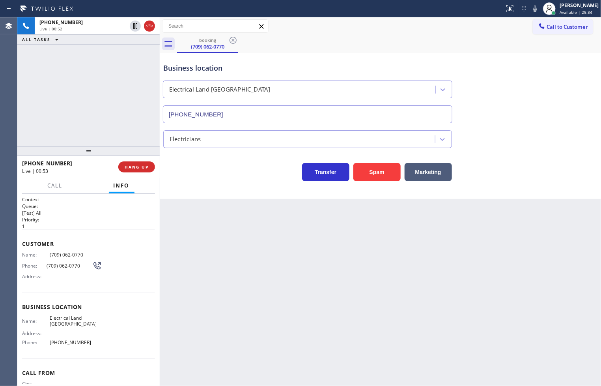
drag, startPoint x: 198, startPoint y: 183, endPoint x: 109, endPoint y: 101, distance: 121.2
click at [198, 183] on div "Business location Electrical Land Culver City (310) 736-1736 Electricians Trans…" at bounding box center [381, 126] width 442 height 146
click at [67, 64] on div "+817090620770 Live | 00:53 ALL TASKS ALL TASKS ACTIVE TASKS TASKS IN WRAP UP" at bounding box center [88, 81] width 142 height 129
click at [184, 187] on div "Business location Electrical Land Culver City (310) 736-1736 Electricians Trans…" at bounding box center [381, 126] width 442 height 146
click at [117, 135] on div "+817090620770 Live | 00:53 ALL TASKS ALL TASKS ACTIVE TASKS TASKS IN WRAP UP" at bounding box center [88, 81] width 142 height 129
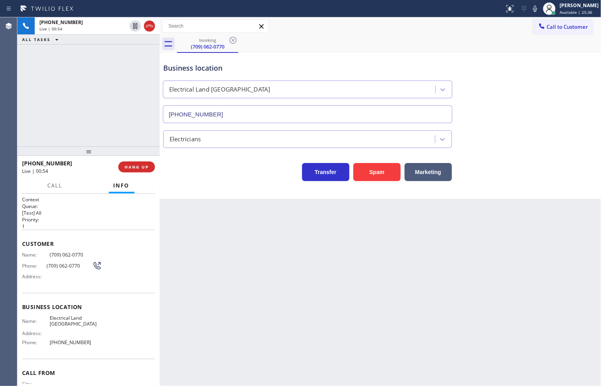
click at [201, 184] on div "Business location Electrical Land Culver City (310) 736-1736 Electricians Trans…" at bounding box center [381, 126] width 442 height 146
click at [213, 176] on div "Transfer Spam Marketing" at bounding box center [308, 170] width 292 height 22
click at [90, 113] on div "+817090620770 Live | 01:00 ALL TASKS ALL TASKS ACTIVE TASKS TASKS IN WRAP UP" at bounding box center [88, 81] width 142 height 129
click at [224, 187] on div "Business location Electrical Land Culver City (310) 736-1736 Electricians Trans…" at bounding box center [381, 126] width 442 height 146
click at [62, 104] on div "+817090620770 Live | 01:17 ALL TASKS ALL TASKS ACTIVE TASKS TASKS IN WRAP UP" at bounding box center [88, 81] width 142 height 129
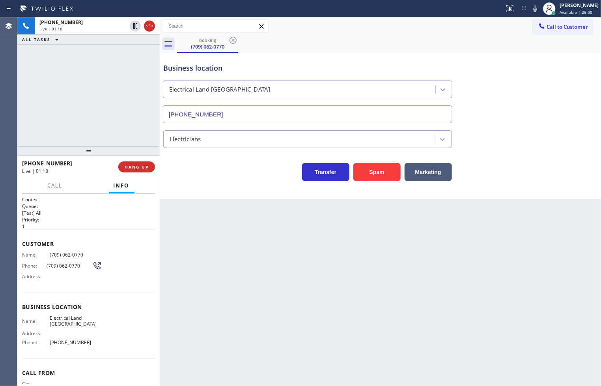
click at [301, 219] on div "Back to Dashboard Change Sender ID Customers Technicians Select a contact Outbo…" at bounding box center [381, 201] width 442 height 369
click at [232, 186] on div "Business location Electrical Land Culver City (310) 736-1736 Electricians Trans…" at bounding box center [381, 126] width 442 height 146
click at [118, 122] on div "+817090620770 Live | 01:19 ALL TASKS ALL TASKS ACTIVE TASKS TASKS IN WRAP UP" at bounding box center [88, 81] width 142 height 129
click at [253, 195] on div "Business location Electrical Land Culver City (310) 736-1736 Electricians Trans…" at bounding box center [381, 126] width 442 height 146
click at [90, 104] on div "+817090620770 Live | 01:20 ALL TASKS ALL TASKS ACTIVE TASKS TASKS IN WRAP UP" at bounding box center [88, 81] width 142 height 129
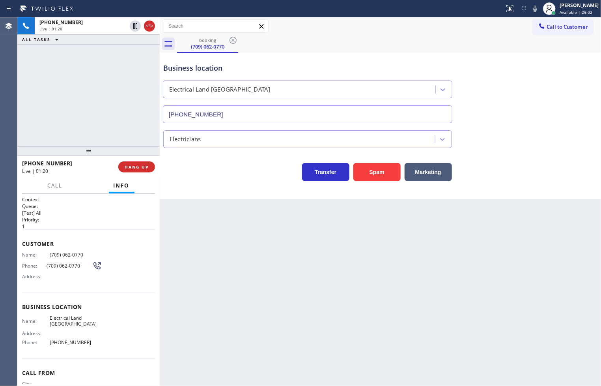
click at [234, 187] on div "Business location Electrical Land Culver City (310) 736-1736 Electricians Trans…" at bounding box center [381, 126] width 442 height 146
click at [85, 86] on div "+817090620770 Live | 01:20 ALL TASKS ALL TASKS ACTIVE TASKS TASKS IN WRAP UP" at bounding box center [88, 81] width 142 height 129
click at [234, 174] on div "Transfer Spam Marketing" at bounding box center [308, 170] width 292 height 22
click at [103, 99] on div "+817090620770 Live | 01:34 ALL TASKS ALL TASKS ACTIVE TASKS TASKS IN WRAP UP" at bounding box center [88, 81] width 142 height 129
click at [223, 176] on div "Transfer Spam Marketing" at bounding box center [308, 170] width 292 height 22
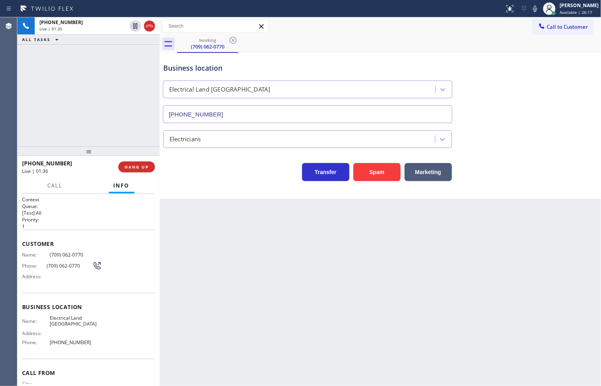
click at [104, 123] on div "+817090620770 Live | 01:35 ALL TASKS ALL TASKS ACTIVE TASKS TASKS IN WRAP UP" at bounding box center [88, 81] width 142 height 129
click at [49, 183] on span "Call" at bounding box center [55, 185] width 15 height 7
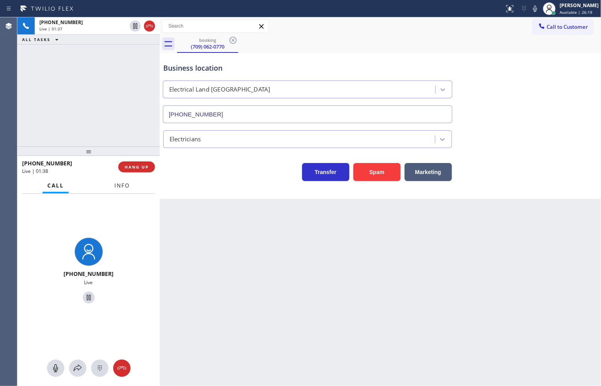
click at [114, 182] on span "Info" at bounding box center [121, 185] width 15 height 7
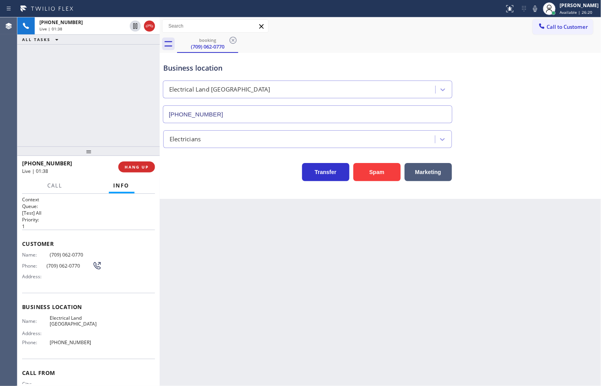
click at [228, 182] on div "Business location Electrical Land Culver City (310) 736-1736 Electricians Trans…" at bounding box center [381, 126] width 442 height 146
click at [127, 135] on div "+817090620770 Live | 01:51 ALL TASKS ALL TASKS ACTIVE TASKS TASKS IN WRAP UP" at bounding box center [88, 81] width 142 height 129
click at [196, 176] on div "Transfer Spam Marketing" at bounding box center [308, 170] width 292 height 22
click at [110, 119] on div "+817090620770 Live | 01:58 ALL TASKS ALL TASKS ACTIVE TASKS TASKS IN WRAP UP" at bounding box center [88, 81] width 142 height 129
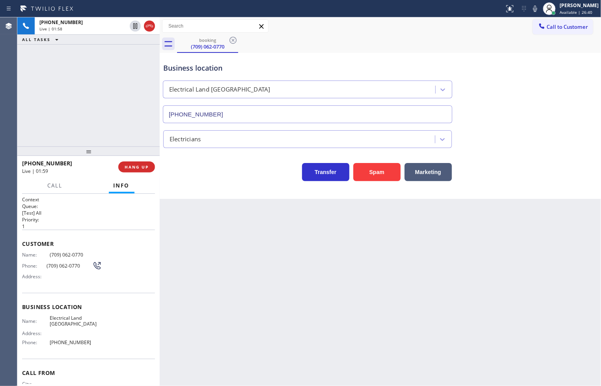
click at [246, 213] on div "Back to Dashboard Change Sender ID Customers Technicians Select a contact Outbo…" at bounding box center [381, 201] width 442 height 369
click at [115, 123] on div "+817090620770 Live | 02:15 ALL TASKS ALL TASKS ACTIVE TASKS TASKS IN WRAP UP" at bounding box center [88, 81] width 142 height 129
click at [215, 166] on div "Transfer Spam Marketing" at bounding box center [308, 170] width 292 height 22
click at [131, 126] on div "+817090620770 Live | 02:16 ALL TASKS ALL TASKS ACTIVE TASKS TASKS IN WRAP UP" at bounding box center [88, 81] width 142 height 129
click at [92, 179] on div "Call Info" at bounding box center [88, 186] width 133 height 16
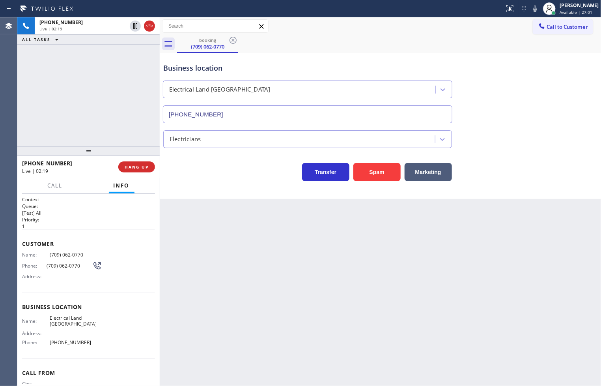
click at [88, 121] on div "+817090620770 Live | 02:19 ALL TASKS ALL TASKS ACTIVE TASKS TASKS IN WRAP UP" at bounding box center [88, 81] width 142 height 129
click at [533, 9] on icon at bounding box center [535, 9] width 4 height 6
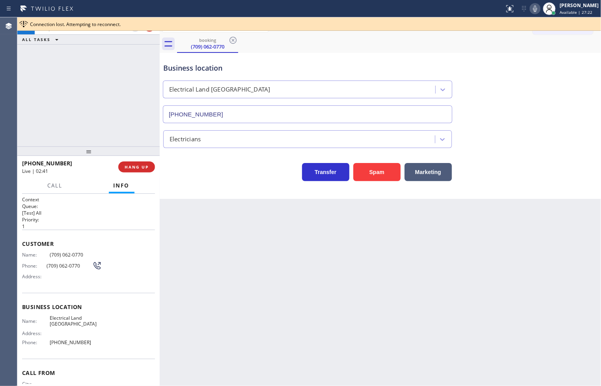
click at [533, 9] on icon at bounding box center [535, 9] width 4 height 6
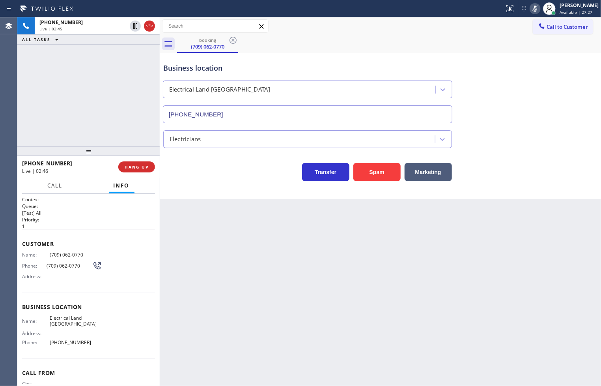
click at [51, 186] on span "Call" at bounding box center [55, 185] width 15 height 7
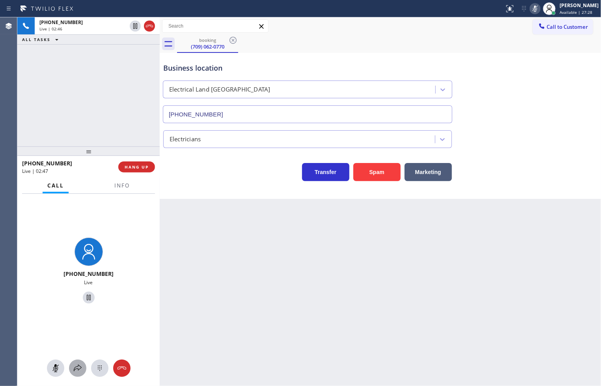
click at [76, 372] on icon at bounding box center [77, 367] width 9 height 9
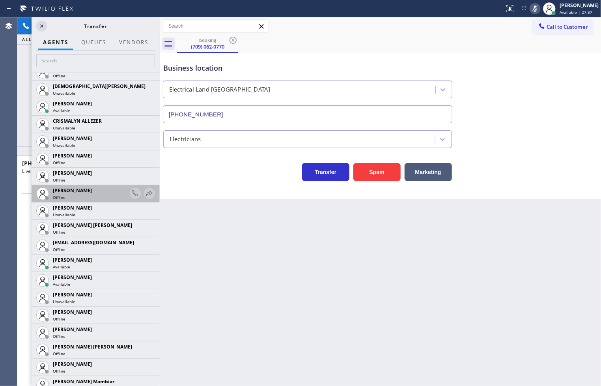
scroll to position [350, 0]
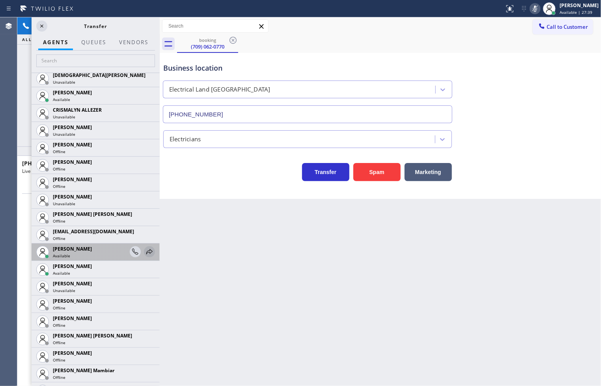
click at [145, 251] on icon at bounding box center [149, 251] width 9 height 9
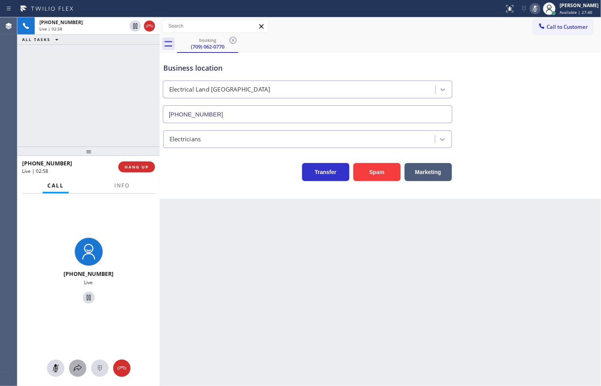
click at [74, 368] on icon at bounding box center [77, 367] width 9 height 9
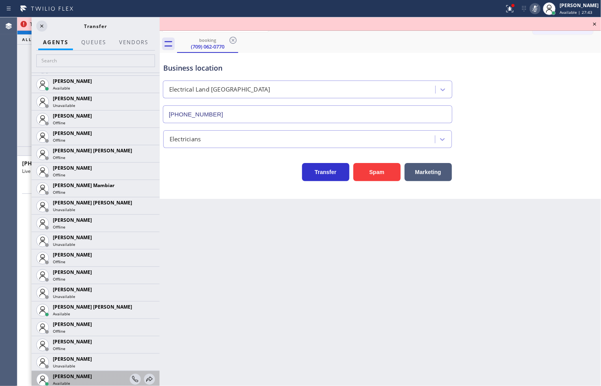
scroll to position [570, 0]
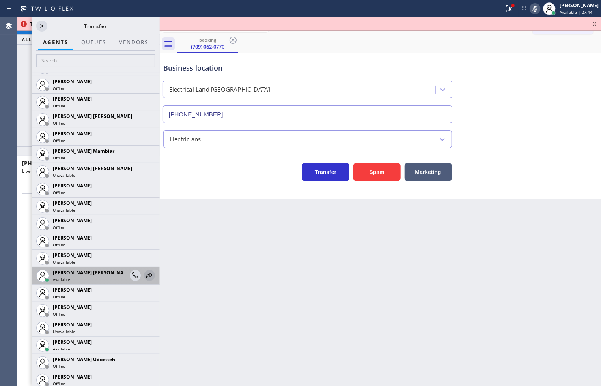
click at [145, 277] on icon at bounding box center [149, 275] width 9 height 9
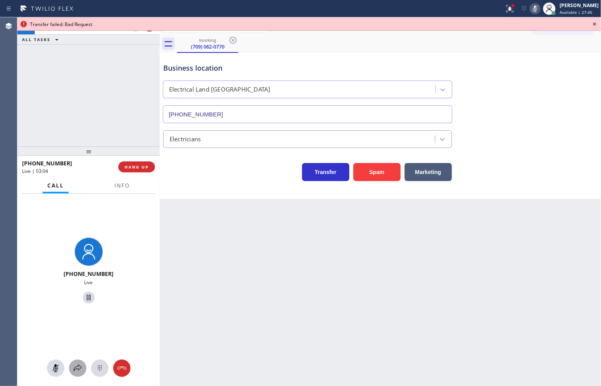
click at [79, 369] on icon at bounding box center [78, 368] width 8 height 7
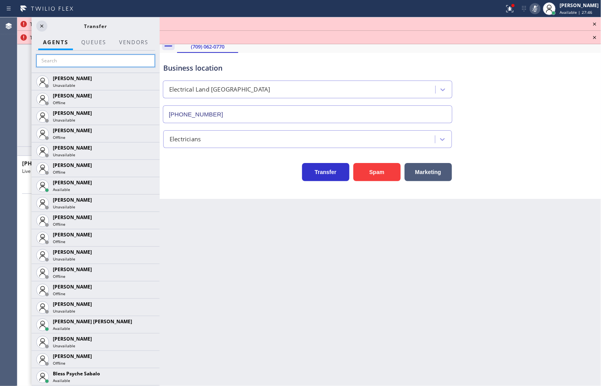
click at [83, 61] on input "text" at bounding box center [95, 60] width 119 height 13
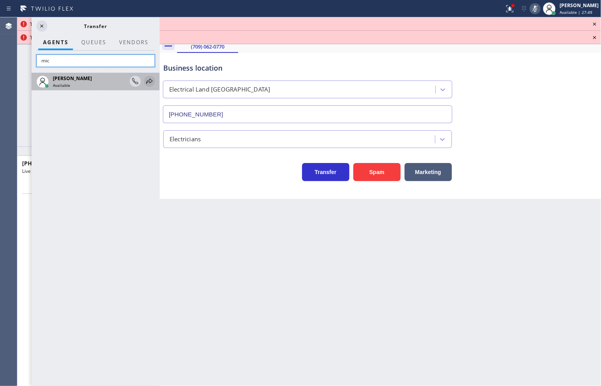
type input "mic"
click at [149, 79] on icon at bounding box center [149, 81] width 9 height 9
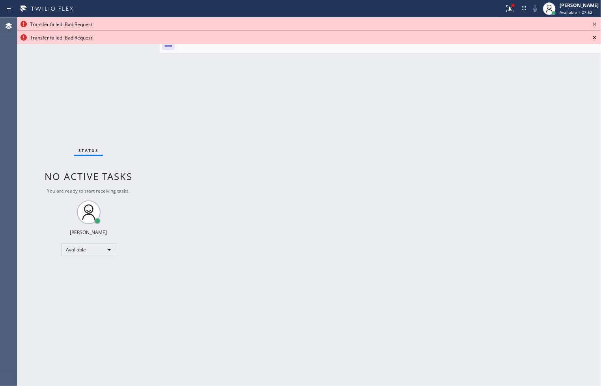
click at [597, 22] on icon at bounding box center [594, 23] width 9 height 9
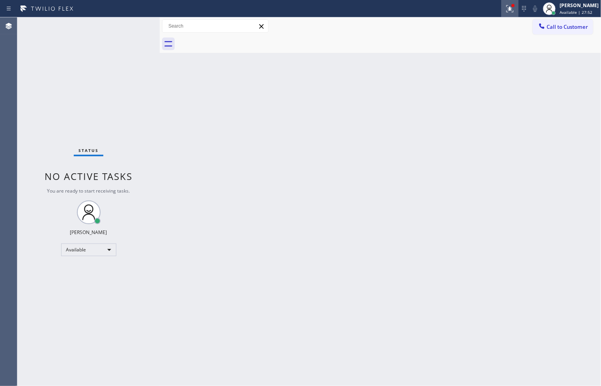
click at [507, 5] on icon at bounding box center [509, 8] width 5 height 6
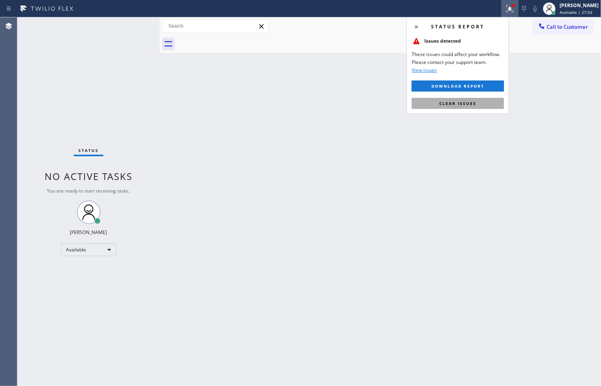
click at [479, 107] on button "Clear issues" at bounding box center [458, 103] width 92 height 11
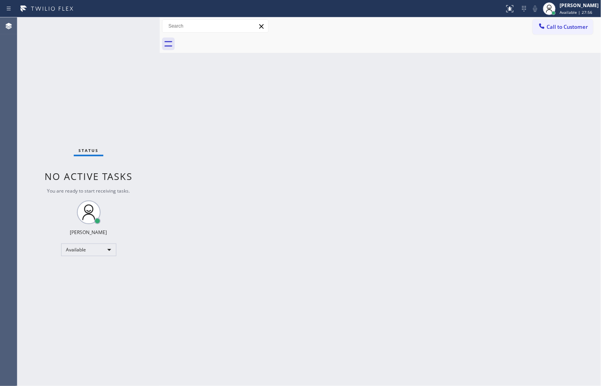
click at [597, 57] on div "Back to Dashboard Change Sender ID Customers Technicians Select a contact Outbo…" at bounding box center [381, 201] width 442 height 369
drag, startPoint x: 24, startPoint y: 261, endPoint x: 56, endPoint y: 218, distance: 53.9
click at [24, 261] on div "Status No active tasks You are ready to start receiving tasks. [PERSON_NAME]" at bounding box center [88, 201] width 142 height 369
click at [511, 6] on div at bounding box center [513, 5] width 5 height 5
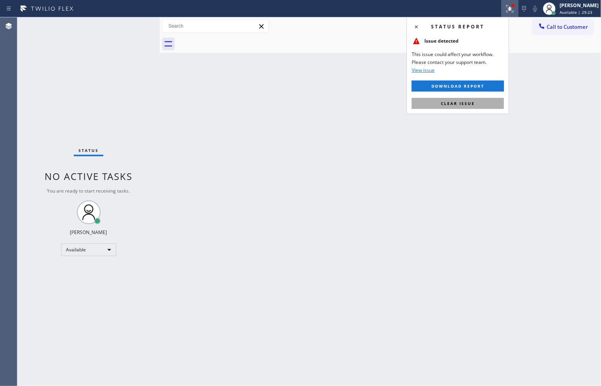
click at [467, 102] on span "Clear issue" at bounding box center [458, 104] width 34 height 6
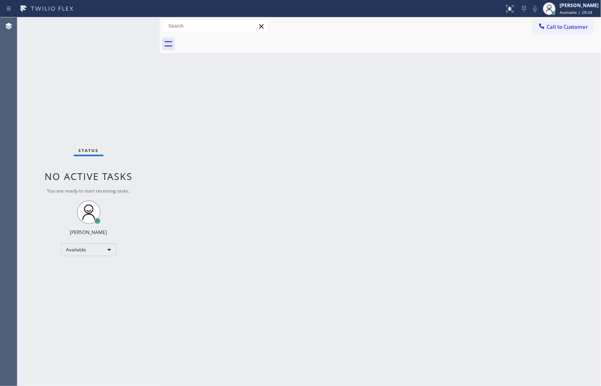
click at [131, 81] on div "Status No active tasks You are ready to start receiving tasks. [PERSON_NAME]" at bounding box center [88, 201] width 142 height 369
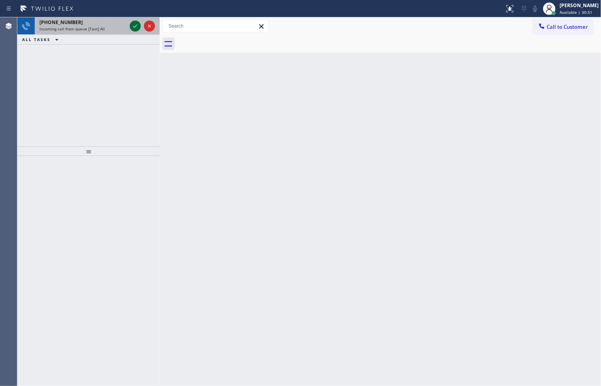
click at [135, 25] on icon at bounding box center [135, 25] width 9 height 9
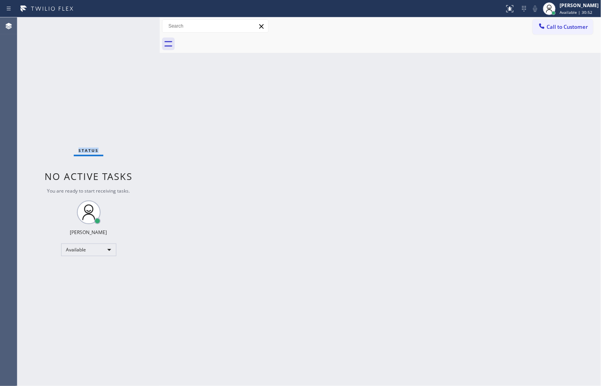
click at [135, 25] on div "Status No active tasks You are ready to start receiving tasks. [PERSON_NAME]" at bounding box center [88, 201] width 142 height 369
click at [505, 9] on icon at bounding box center [509, 8] width 9 height 9
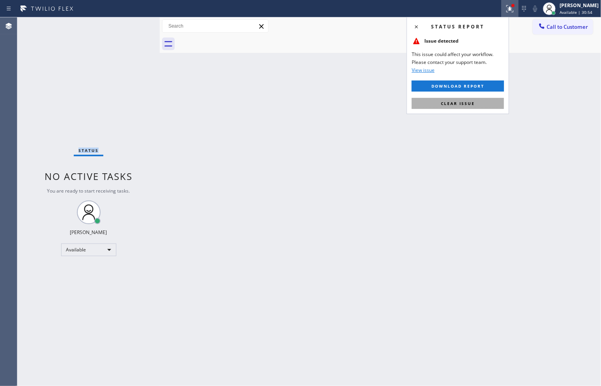
click at [472, 103] on span "Clear issue" at bounding box center [458, 104] width 34 height 6
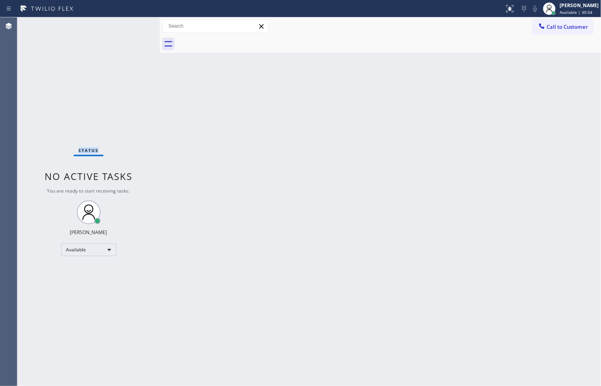
click at [140, 83] on div "Status No active tasks You are ready to start receiving tasks. [PERSON_NAME]" at bounding box center [88, 201] width 142 height 369
click at [130, 26] on div "Status No active tasks You are ready to start receiving tasks. [PERSON_NAME]" at bounding box center [88, 201] width 142 height 369
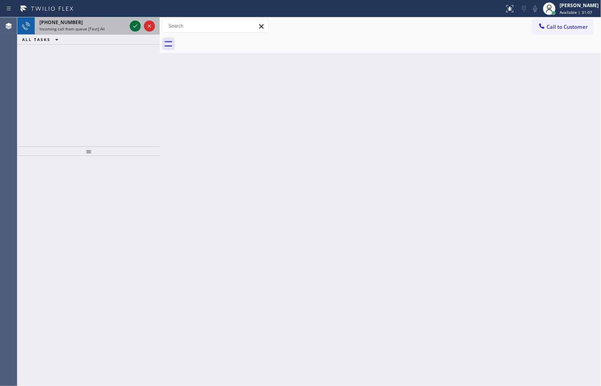
click at [131, 26] on icon at bounding box center [135, 25] width 9 height 9
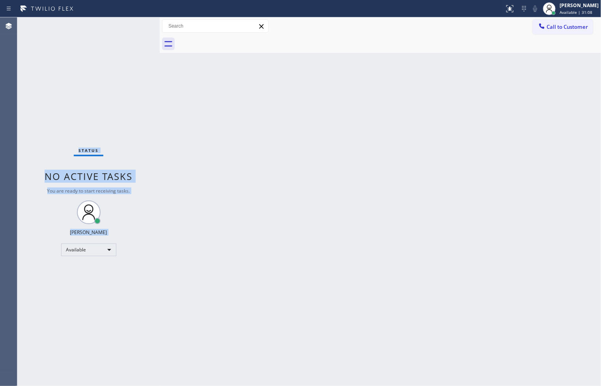
click at [131, 26] on div "Status No active tasks You are ready to start receiving tasks. [PERSON_NAME]" at bounding box center [88, 201] width 142 height 369
click at [505, 7] on icon at bounding box center [509, 8] width 9 height 9
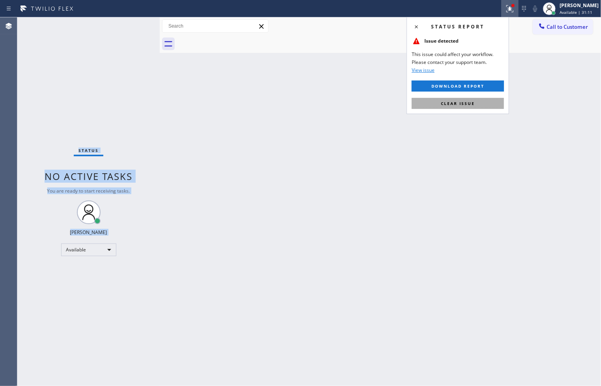
click at [479, 107] on button "Clear issue" at bounding box center [458, 103] width 92 height 11
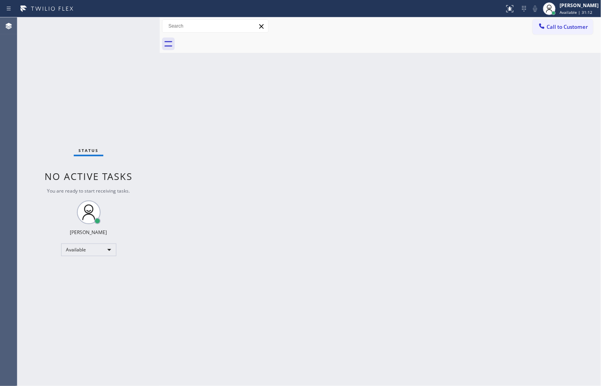
click at [56, 68] on div "Status No active tasks You are ready to start receiving tasks. [PERSON_NAME]" at bounding box center [88, 201] width 142 height 369
click at [131, 24] on div "Status No active tasks You are ready to start receiving tasks. [PERSON_NAME]" at bounding box center [88, 201] width 142 height 369
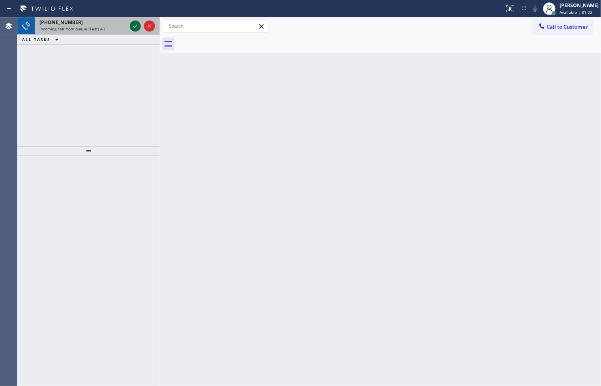
click at [131, 23] on icon at bounding box center [135, 25] width 9 height 9
click at [132, 28] on icon at bounding box center [135, 25] width 9 height 9
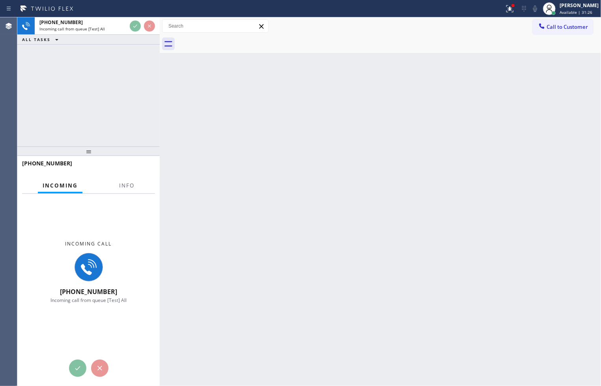
click at [133, 54] on div "+18004555543 Incoming call from queue [Test] All ALL TASKS ALL TASKS ACTIVE TAS…" at bounding box center [88, 81] width 142 height 129
click at [267, 119] on div "Back to Dashboard Change Sender ID Customers Technicians Select a contact Outbo…" at bounding box center [381, 201] width 442 height 369
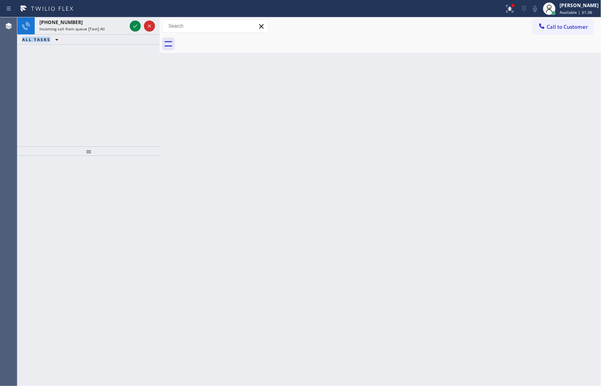
click at [131, 25] on icon at bounding box center [135, 25] width 9 height 9
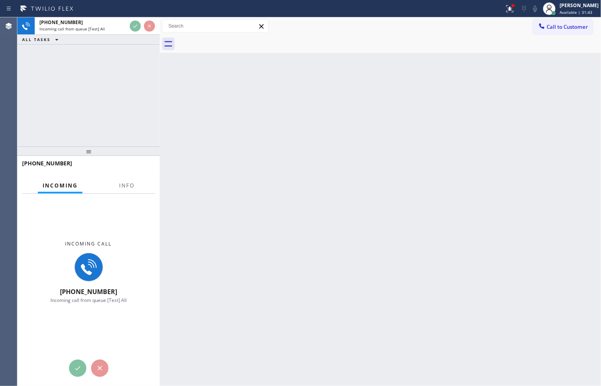
click at [92, 127] on div "+18004555543 Incoming call from queue [Test] All ALL TASKS ALL TASKS ACTIVE TAS…" at bounding box center [88, 81] width 142 height 129
click at [505, 6] on icon at bounding box center [509, 8] width 9 height 9
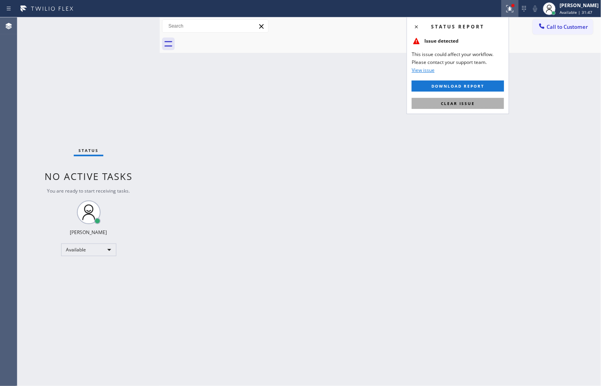
click at [482, 103] on button "Clear issue" at bounding box center [458, 103] width 92 height 11
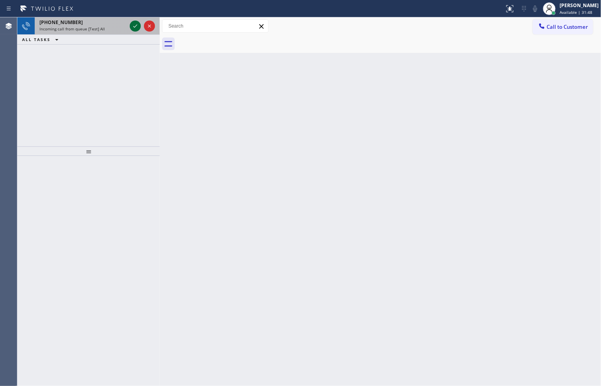
click at [133, 29] on icon at bounding box center [135, 25] width 9 height 9
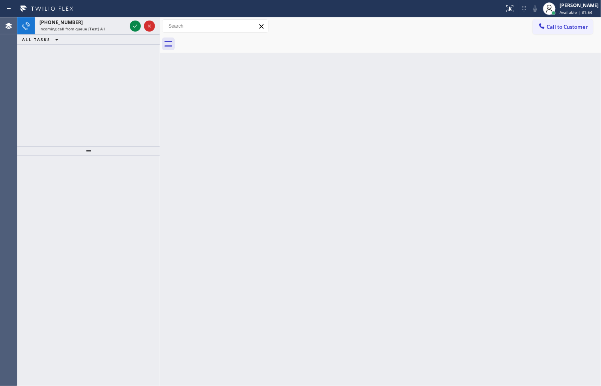
click at [135, 27] on icon at bounding box center [135, 25] width 4 height 3
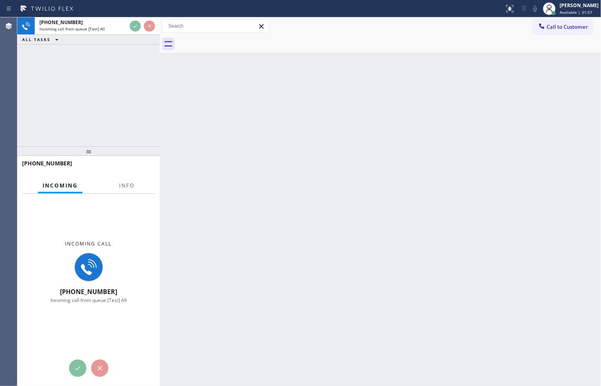
click at [298, 137] on div "Back to Dashboard Change Sender ID Customers Technicians Select a contact Outbo…" at bounding box center [381, 201] width 442 height 369
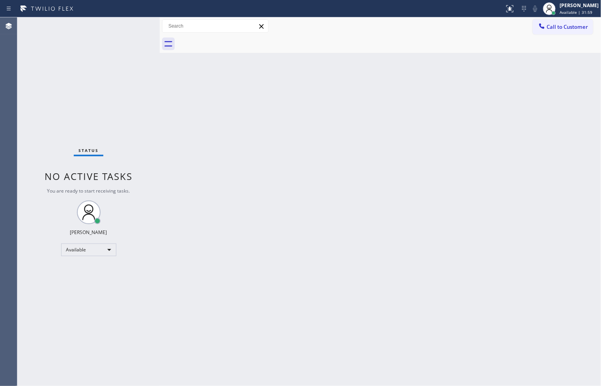
click at [136, 26] on div "Status No active tasks You are ready to start receiving tasks. [PERSON_NAME]" at bounding box center [88, 201] width 142 height 369
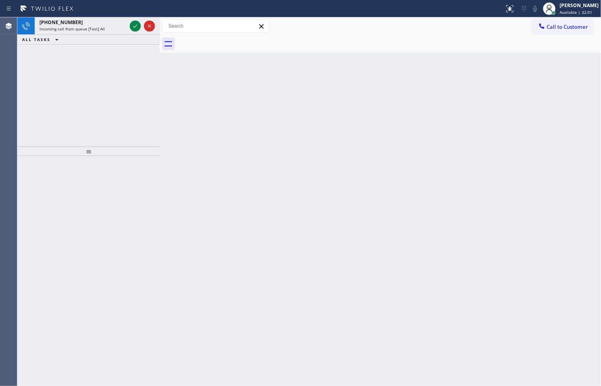
click at [131, 83] on div "+18004555543 Incoming call from queue [Test] All ALL TASKS ALL TASKS ACTIVE TAS…" at bounding box center [88, 81] width 142 height 129
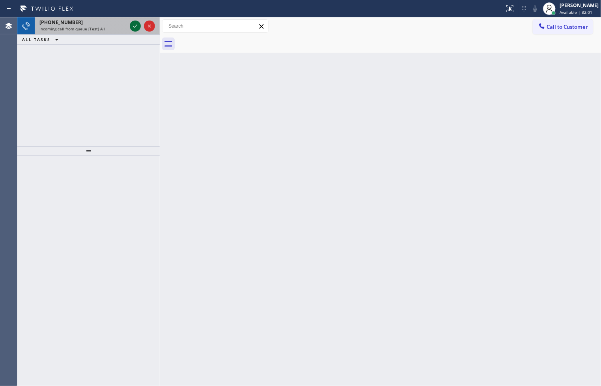
click at [136, 22] on icon at bounding box center [135, 25] width 9 height 9
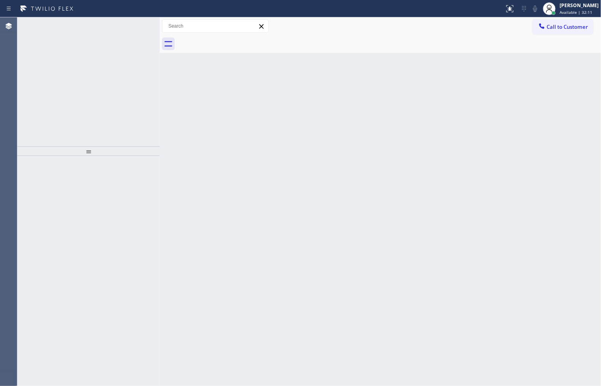
click at [136, 22] on icon at bounding box center [135, 25] width 9 height 9
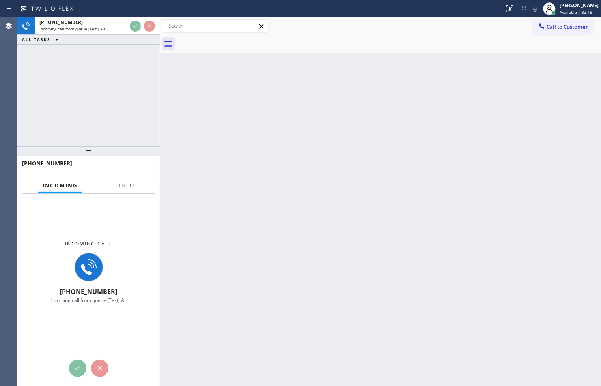
click at [81, 81] on div "+18004555543 Incoming call from queue [Test] All ALL TASKS ALL TASKS ACTIVE TAS…" at bounding box center [88, 81] width 142 height 129
click at [84, 75] on div "+18004555543 Incoming call from queue [Test] All ALL TASKS ALL TASKS ACTIVE TAS…" at bounding box center [88, 81] width 142 height 129
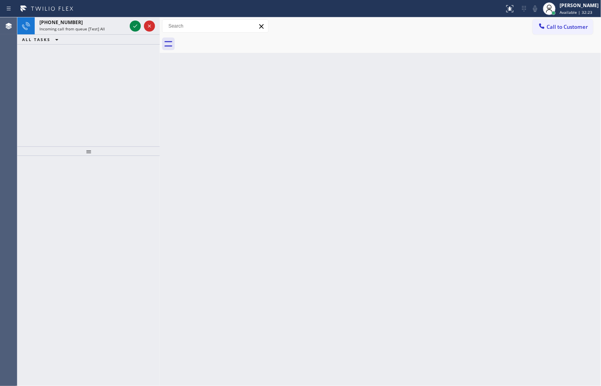
click at [133, 27] on icon at bounding box center [135, 25] width 9 height 9
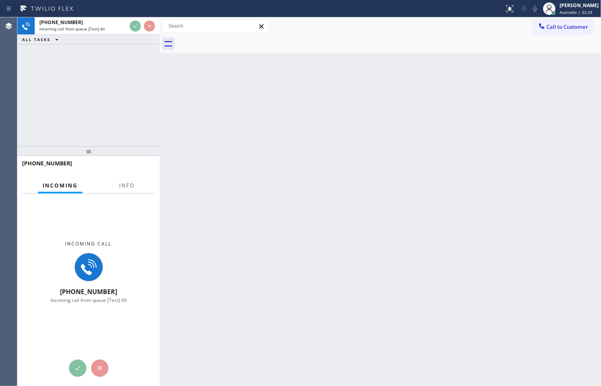
click at [138, 71] on div "+14087131317 Incoming call from queue [Test] All ALL TASKS ALL TASKS ACTIVE TAS…" at bounding box center [88, 81] width 142 height 129
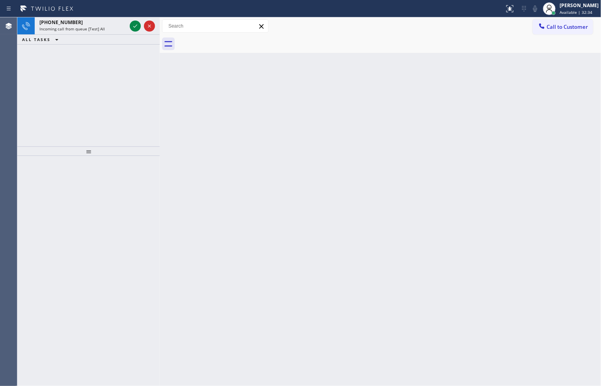
click at [133, 96] on div "+14087131317 Incoming call from queue [Test] All ALL TASKS ALL TASKS ACTIVE TAS…" at bounding box center [88, 81] width 142 height 129
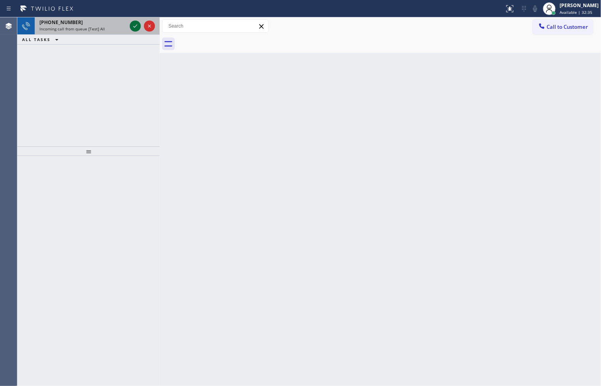
click at [133, 26] on icon at bounding box center [135, 25] width 9 height 9
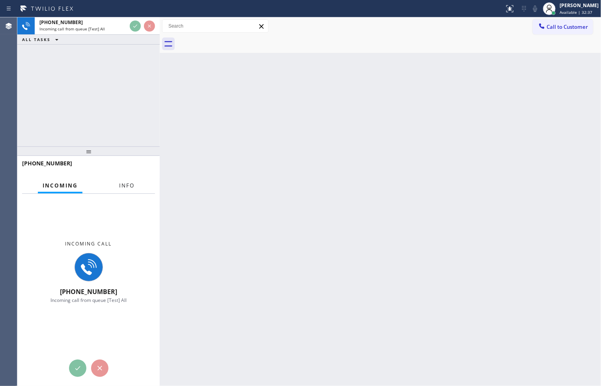
click at [130, 190] on button "Info" at bounding box center [126, 185] width 25 height 15
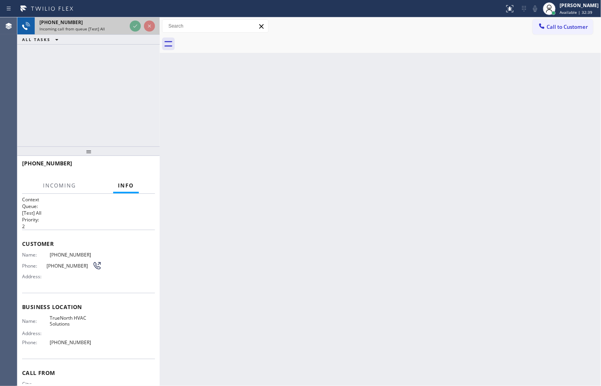
click at [138, 20] on div at bounding box center [142, 25] width 28 height 17
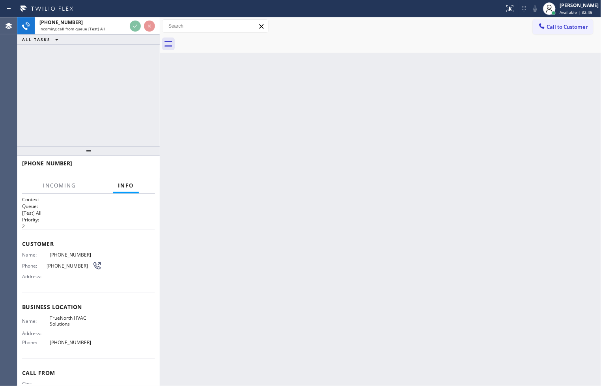
click at [404, 223] on div "Back to Dashboard Change Sender ID Customers Technicians Select a contact Outbo…" at bounding box center [381, 201] width 442 height 369
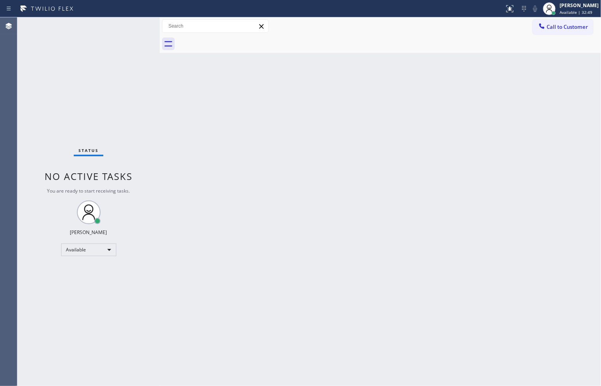
click at [84, 85] on div "Status No active tasks You are ready to start receiving tasks. [PERSON_NAME]" at bounding box center [88, 201] width 142 height 369
click at [134, 25] on div "Status No active tasks You are ready to start receiving tasks. [PERSON_NAME]" at bounding box center [88, 201] width 142 height 369
click at [132, 24] on div "Status No active tasks You are ready to start receiving tasks. [PERSON_NAME]" at bounding box center [88, 201] width 142 height 369
click at [141, 88] on div "Status No active tasks You are ready to start receiving tasks. [PERSON_NAME]" at bounding box center [88, 201] width 142 height 369
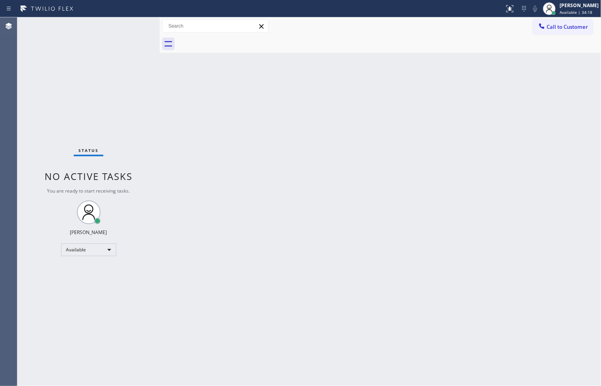
click at [135, 18] on div "Status No active tasks You are ready to start receiving tasks. [PERSON_NAME]" at bounding box center [88, 201] width 142 height 369
click at [133, 24] on div "Status No active tasks You are ready to start receiving tasks. [PERSON_NAME]" at bounding box center [88, 201] width 142 height 369
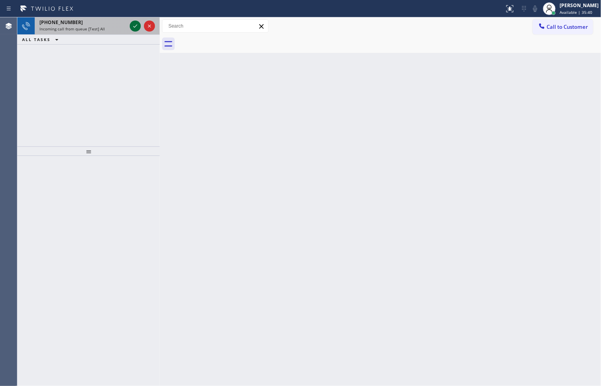
click at [133, 24] on icon at bounding box center [135, 25] width 9 height 9
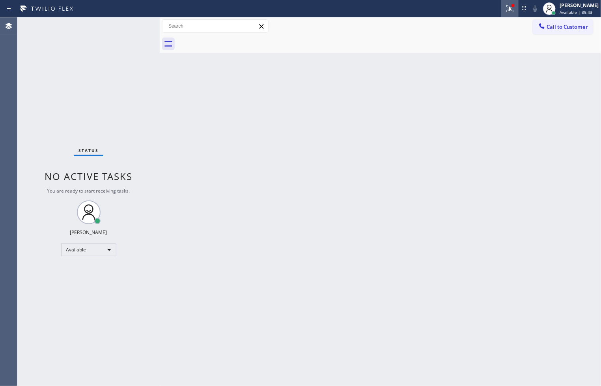
click at [505, 4] on icon at bounding box center [509, 8] width 9 height 9
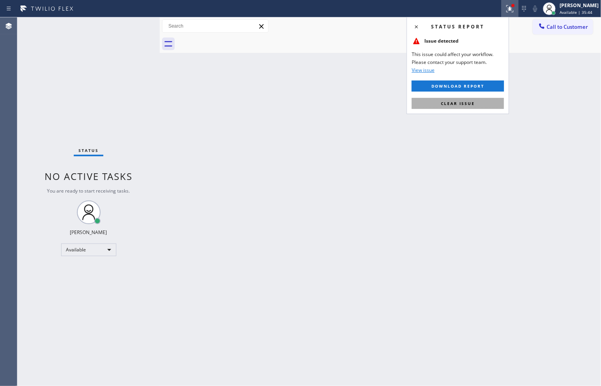
click at [483, 104] on button "Clear issue" at bounding box center [458, 103] width 92 height 11
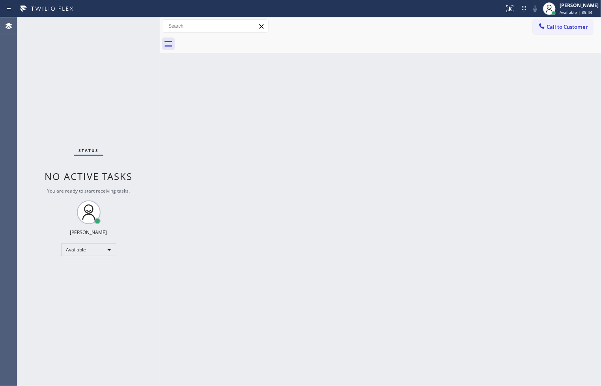
click at [156, 103] on div "Status No active tasks You are ready to start receiving tasks. [PERSON_NAME]" at bounding box center [88, 201] width 142 height 369
click at [135, 22] on div "Status No active tasks You are ready to start receiving tasks. [PERSON_NAME]" at bounding box center [88, 201] width 142 height 369
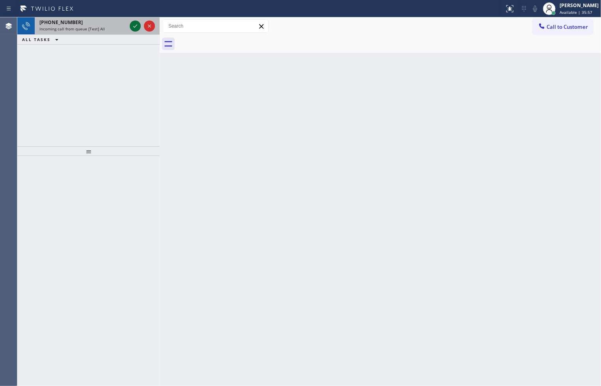
click at [135, 22] on icon at bounding box center [135, 25] width 9 height 9
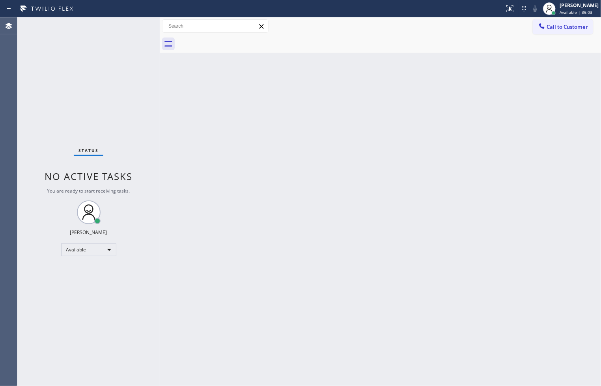
click at [487, 95] on div "Back to Dashboard Change Sender ID Customers Technicians Select a contact Outbo…" at bounding box center [381, 201] width 442 height 369
click at [134, 24] on div "Status No active tasks You are ready to start receiving tasks. [PERSON_NAME]" at bounding box center [88, 201] width 142 height 369
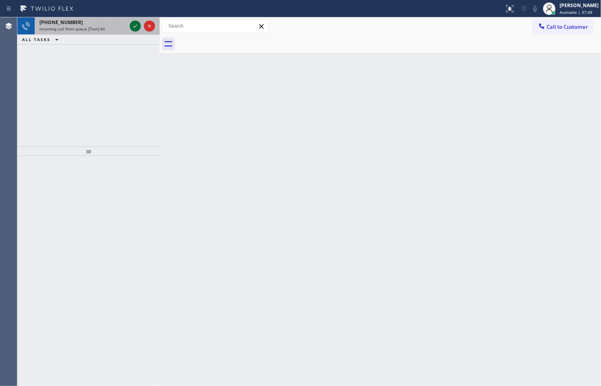
click at [134, 24] on icon at bounding box center [135, 25] width 9 height 9
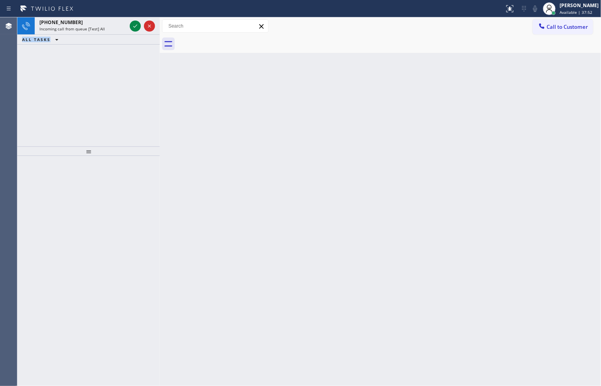
click at [134, 24] on icon at bounding box center [135, 25] width 9 height 9
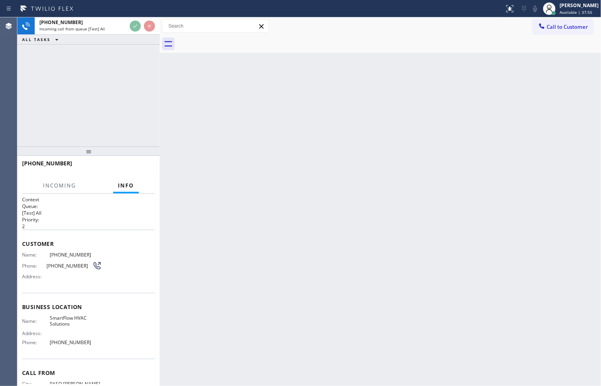
click at [136, 123] on div "+18052372011 Incoming call from queue [Test] All ALL TASKS ALL TASKS ACTIVE TAS…" at bounding box center [88, 81] width 142 height 129
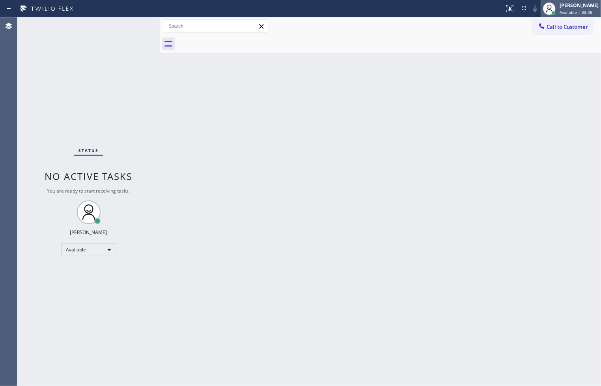
click at [581, 7] on div "[PERSON_NAME]" at bounding box center [579, 5] width 39 height 7
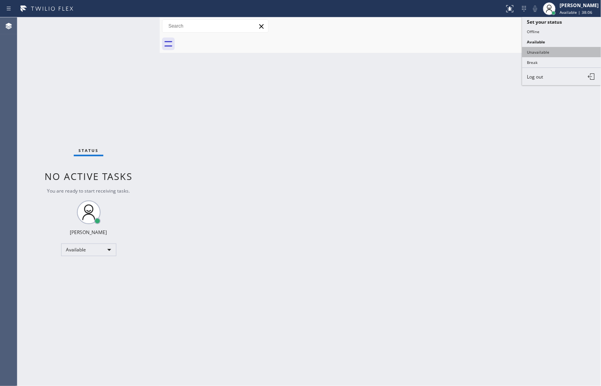
click at [559, 52] on button "Unavailable" at bounding box center [561, 52] width 79 height 10
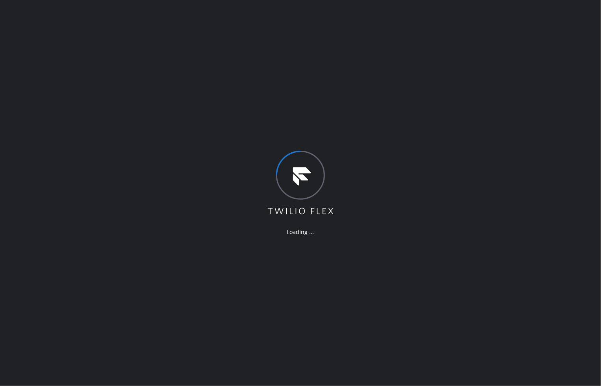
click at [494, 277] on div "Loading ..." at bounding box center [300, 193] width 601 height 386
click at [109, 161] on div "Loading ..." at bounding box center [300, 193] width 601 height 386
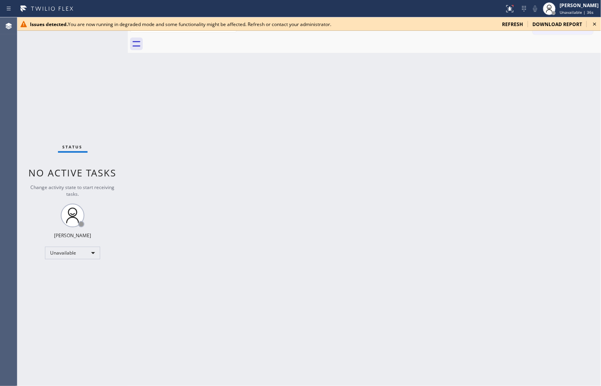
click at [511, 21] on span "refresh" at bounding box center [512, 24] width 21 height 7
click at [597, 23] on icon at bounding box center [594, 23] width 9 height 9
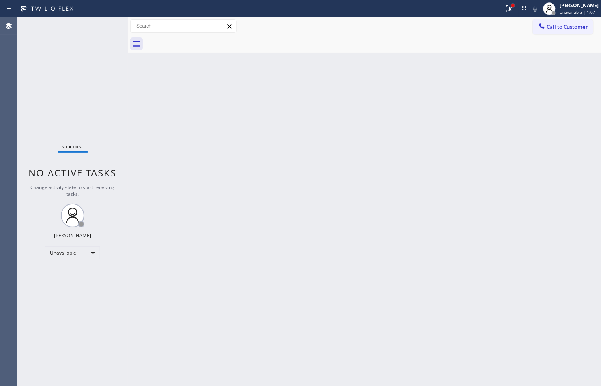
click at [512, 6] on div at bounding box center [513, 5] width 3 height 3
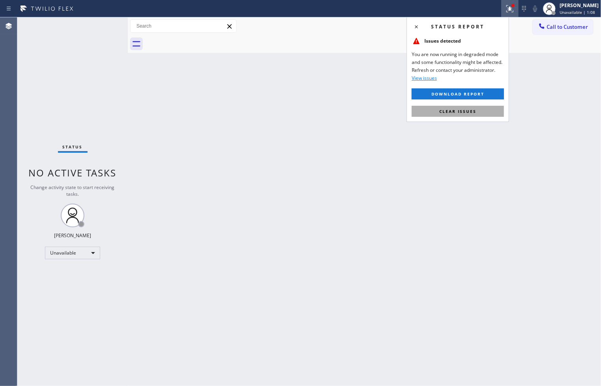
click at [471, 112] on span "Clear issues" at bounding box center [458, 112] width 37 height 6
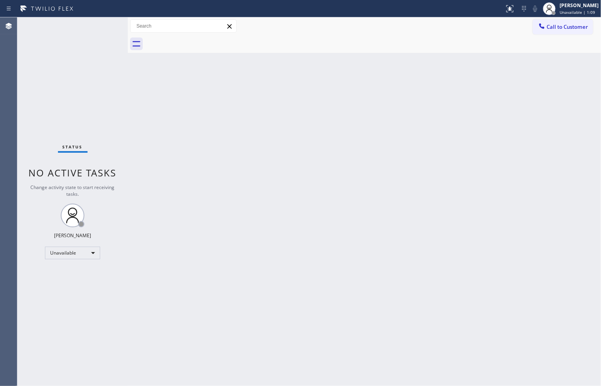
click at [185, 113] on div "Back to Dashboard Change Sender ID Customers Technicians Select a contact Outbo…" at bounding box center [364, 201] width 473 height 369
click at [22, 61] on div "Status No active tasks Change activity state to start receiving tasks. [PERSON_…" at bounding box center [72, 201] width 110 height 369
click at [95, 254] on div "Unavailable" at bounding box center [72, 253] width 55 height 13
click at [66, 273] on li "Available" at bounding box center [72, 273] width 54 height 9
click at [177, 165] on div "Back to Dashboard Change Sender ID Customers Technicians Select a contact Outbo…" at bounding box center [364, 201] width 473 height 369
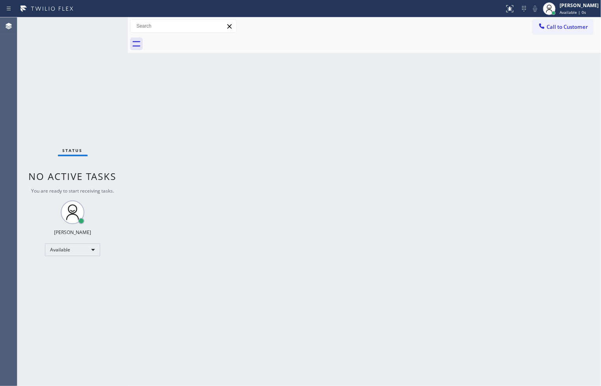
click at [128, 90] on div at bounding box center [128, 201] width 0 height 369
click at [104, 25] on div "Status No active tasks You are ready to start receiving tasks. [PERSON_NAME]" at bounding box center [72, 201] width 110 height 369
drag, startPoint x: 129, startPoint y: 57, endPoint x: 205, endPoint y: 65, distance: 77.0
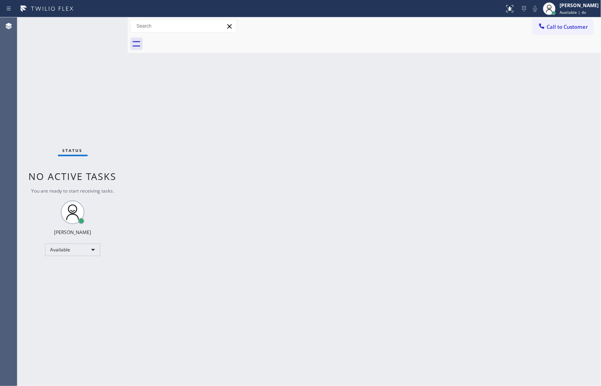
click at [128, 65] on div at bounding box center [128, 201] width 0 height 369
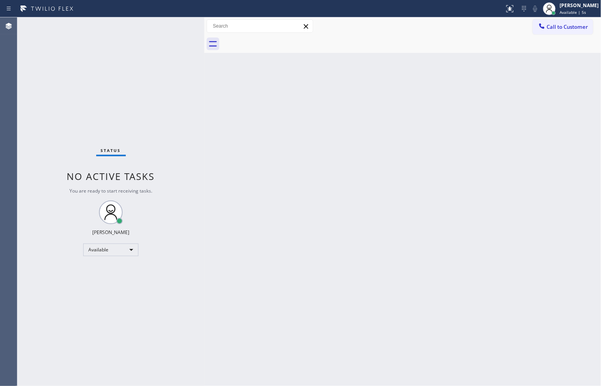
click at [171, 30] on div "Status No active tasks You are ready to start receiving tasks. [PERSON_NAME]" at bounding box center [110, 201] width 187 height 369
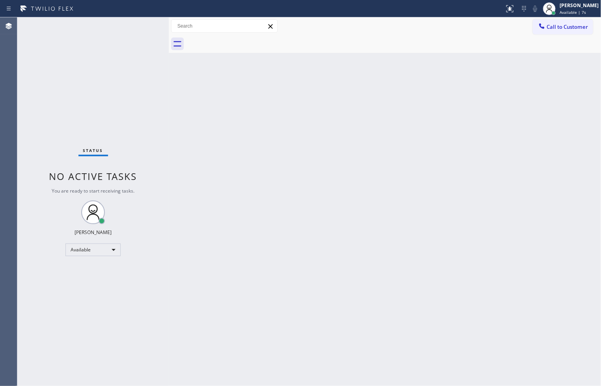
drag, startPoint x: 204, startPoint y: 70, endPoint x: 168, endPoint y: 81, distance: 37.6
click at [169, 81] on div at bounding box center [169, 201] width 0 height 369
click at [134, 22] on div "Status No active tasks You are ready to start receiving tasks. [PERSON_NAME]" at bounding box center [92, 201] width 151 height 369
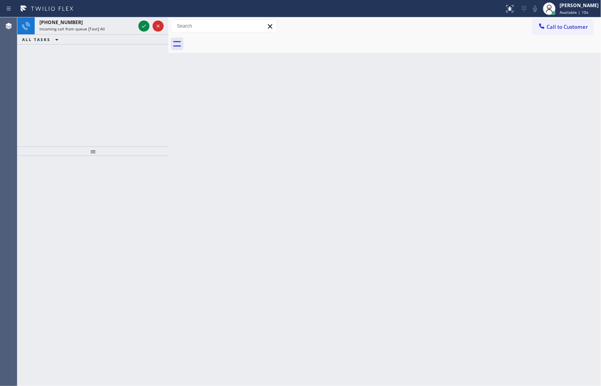
click at [134, 22] on div "+13105419822" at bounding box center [87, 22] width 96 height 7
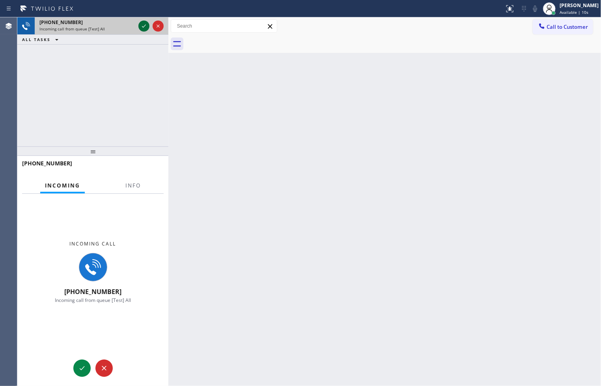
click at [141, 23] on icon at bounding box center [143, 25] width 9 height 9
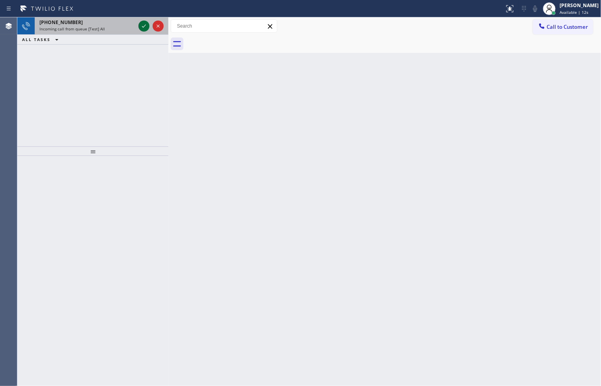
click at [141, 28] on icon at bounding box center [143, 25] width 9 height 9
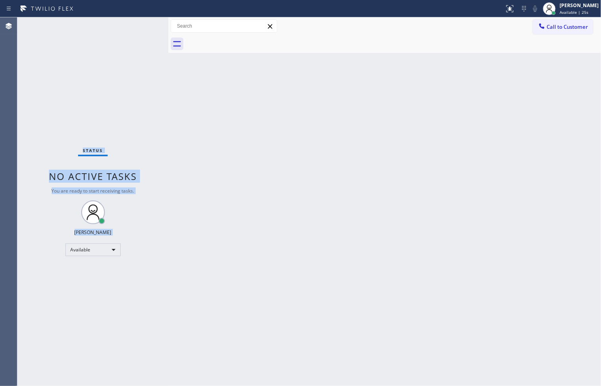
click at [141, 28] on div "Status No active tasks You are ready to start receiving tasks. [PERSON_NAME]" at bounding box center [92, 201] width 151 height 369
click at [145, 24] on div "Status No active tasks You are ready to start receiving tasks. [PERSON_NAME]" at bounding box center [92, 201] width 151 height 369
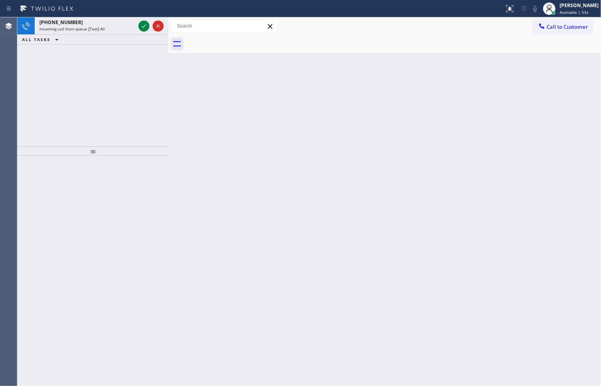
click at [50, 94] on div "+16509069208 Incoming call from queue [Test] All ALL TASKS ALL TASKS ACTIVE TAS…" at bounding box center [92, 81] width 151 height 129
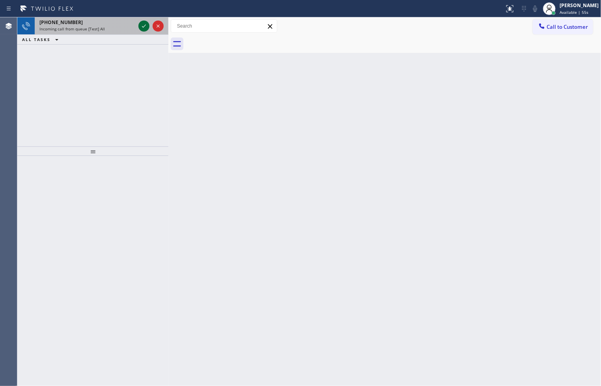
click at [145, 26] on icon at bounding box center [143, 25] width 9 height 9
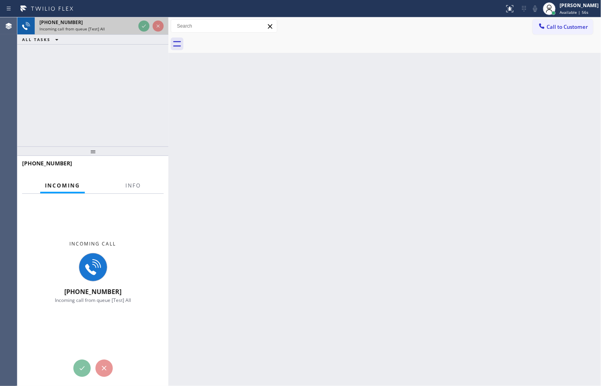
click at [148, 33] on div at bounding box center [151, 25] width 28 height 17
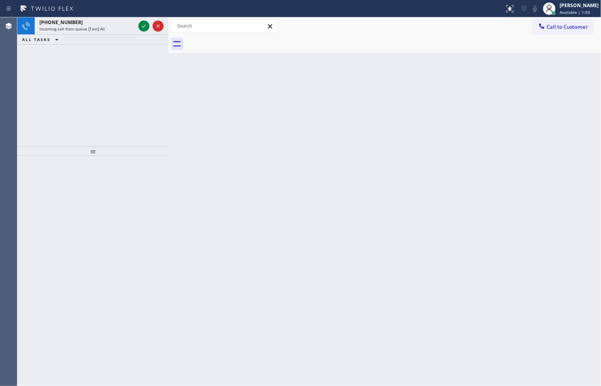
drag, startPoint x: 42, startPoint y: 106, endPoint x: 52, endPoint y: 87, distance: 21.5
click at [42, 106] on div "+13072150252 Incoming call from queue [Test] All ALL TASKS ALL TASKS ACTIVE TAS…" at bounding box center [92, 81] width 151 height 129
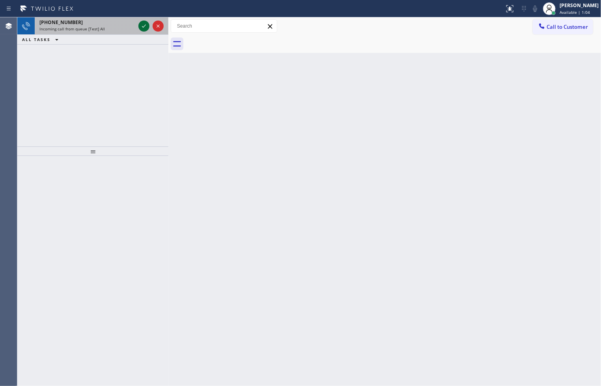
click at [142, 25] on icon at bounding box center [143, 25] width 9 height 9
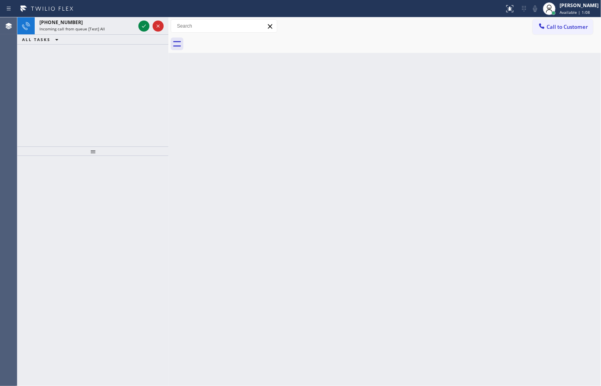
click at [142, 25] on icon at bounding box center [143, 25] width 9 height 9
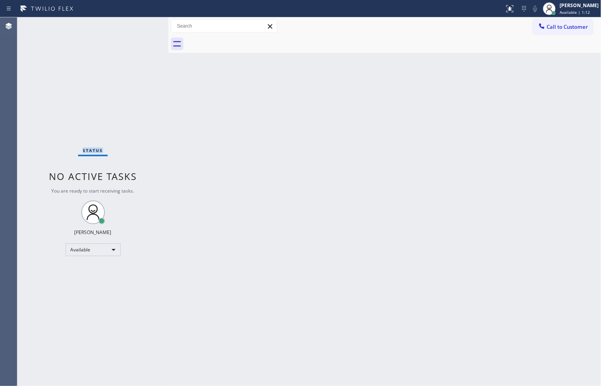
click at [142, 25] on div "Status No active tasks You are ready to start receiving tasks. [PERSON_NAME]" at bounding box center [92, 201] width 151 height 369
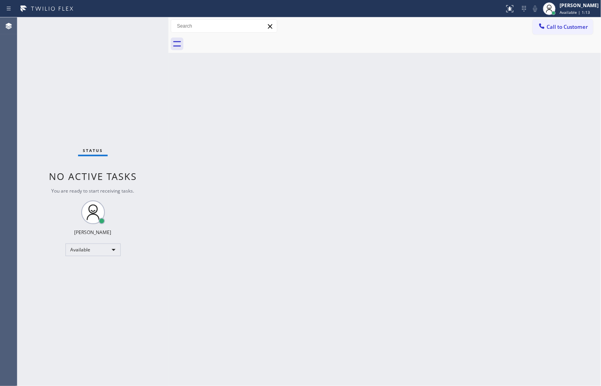
click at [140, 157] on div "Status No active tasks You are ready to start receiving tasks. [PERSON_NAME]" at bounding box center [92, 201] width 151 height 369
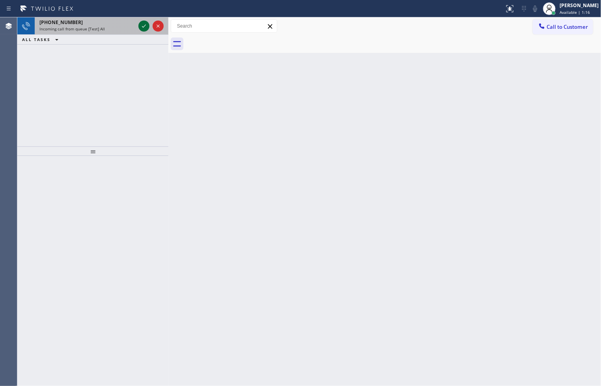
click at [146, 24] on icon at bounding box center [143, 25] width 9 height 9
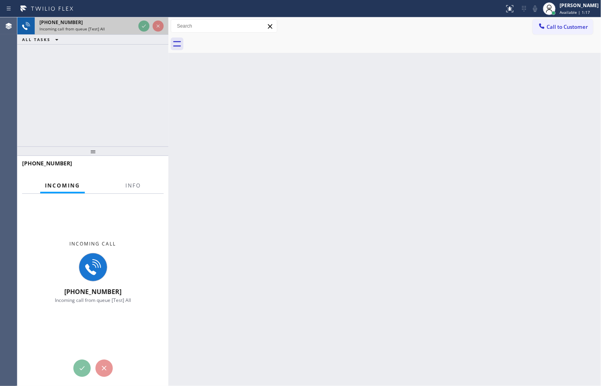
click at [149, 34] on div at bounding box center [151, 25] width 28 height 17
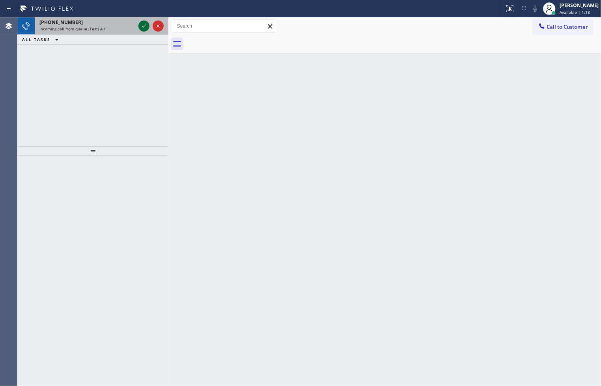
click at [143, 28] on icon at bounding box center [143, 25] width 9 height 9
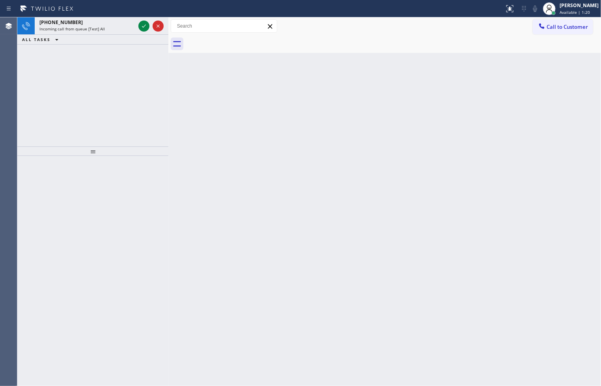
click at [143, 28] on icon at bounding box center [143, 25] width 9 height 9
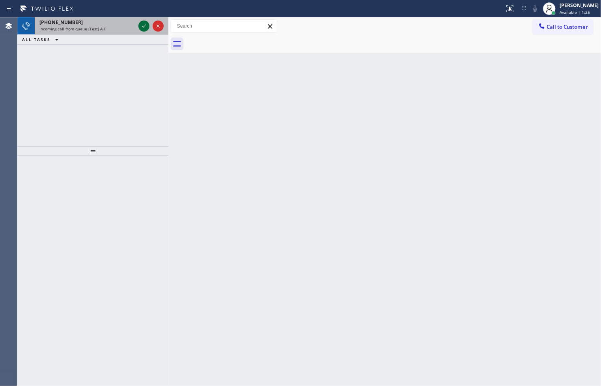
click at [143, 28] on icon at bounding box center [143, 25] width 9 height 9
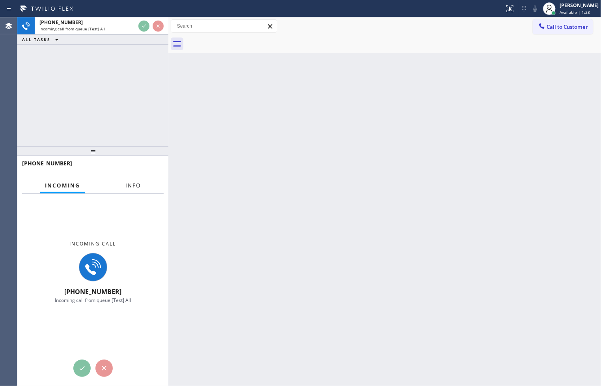
click at [134, 191] on button "Info" at bounding box center [133, 185] width 25 height 15
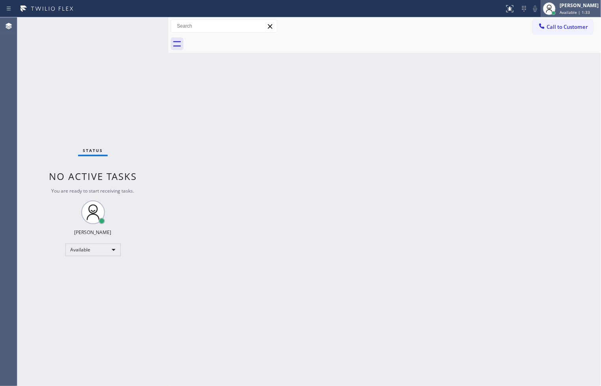
click at [580, 6] on div "[PERSON_NAME]" at bounding box center [579, 5] width 39 height 7
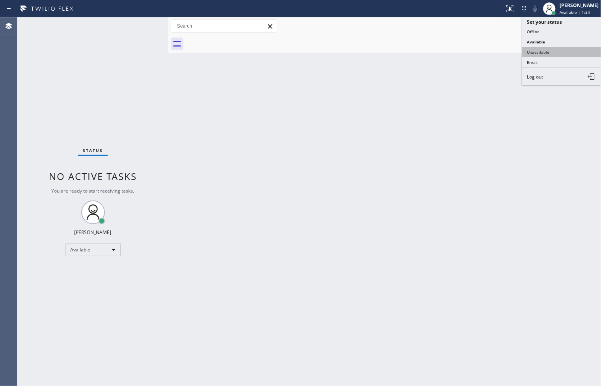
click at [562, 53] on button "Unavailable" at bounding box center [561, 52] width 79 height 10
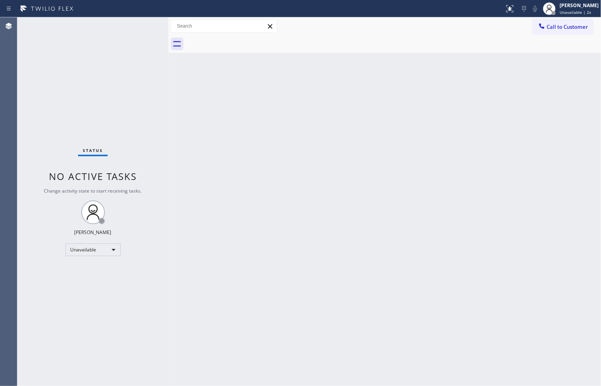
click at [28, 165] on div "Status No active tasks Change activity state to start receiving tasks. [PERSON_…" at bounding box center [92, 201] width 151 height 369
click at [49, 318] on div "Status No active tasks Change activity state to start receiving tasks. [PERSON_…" at bounding box center [92, 201] width 151 height 369
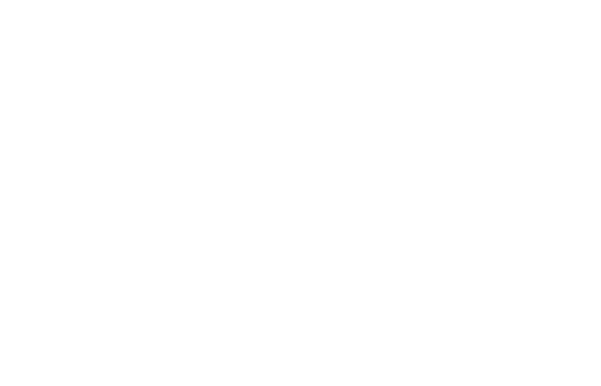
click at [369, 187] on div at bounding box center [300, 193] width 601 height 386
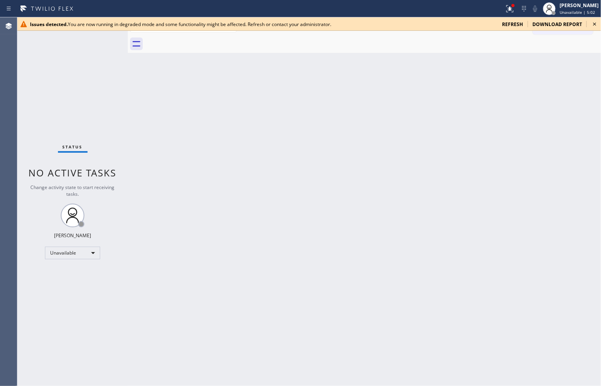
click at [39, 316] on div "Status No active tasks Change activity state to start receiving tasks. [PERSON_…" at bounding box center [72, 201] width 110 height 369
click at [585, 5] on div "[PERSON_NAME]" at bounding box center [579, 5] width 39 height 7
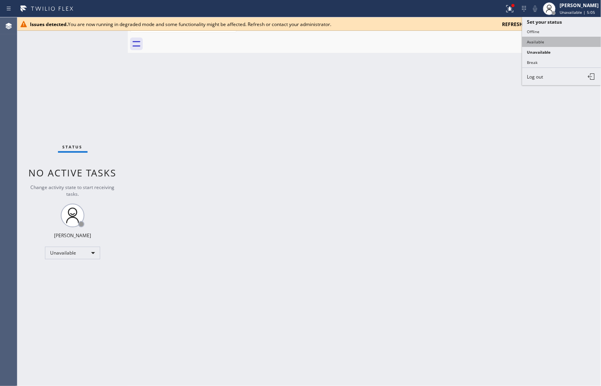
click at [552, 42] on button "Available" at bounding box center [561, 42] width 79 height 10
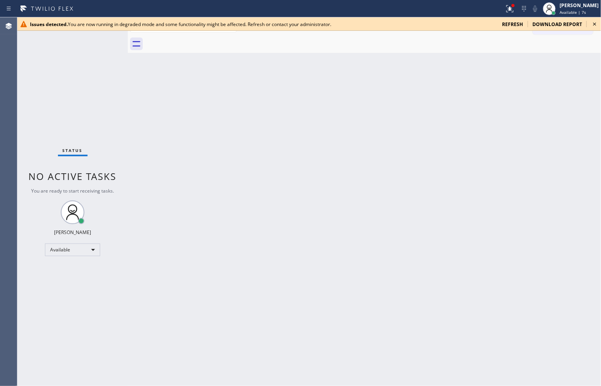
drag, startPoint x: 25, startPoint y: 97, endPoint x: 51, endPoint y: 85, distance: 28.2
click at [25, 97] on div "Status No active tasks You are ready to start receiving tasks. [PERSON_NAME]" at bounding box center [72, 201] width 110 height 369
click at [593, 24] on icon at bounding box center [594, 23] width 9 height 9
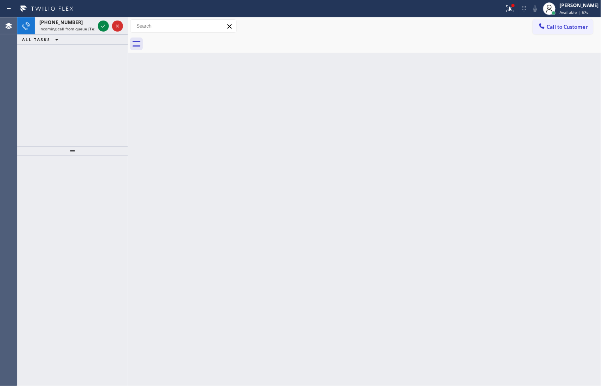
click at [41, 137] on div "[PHONE_NUMBER] Incoming call from queue [Test] All ALL TASKS ALL TASKS ACTIVE T…" at bounding box center [72, 81] width 110 height 129
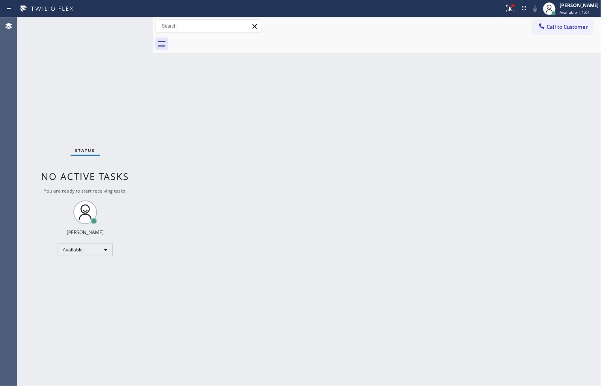
drag, startPoint x: 126, startPoint y: 63, endPoint x: 152, endPoint y: 64, distance: 25.3
click at [153, 64] on div at bounding box center [153, 201] width 0 height 369
click at [120, 26] on div "Status No active tasks You are ready to start receiving tasks. [PERSON_NAME]" at bounding box center [85, 201] width 136 height 369
click at [123, 28] on div "Status No active tasks You are ready to start receiving tasks. [PERSON_NAME]" at bounding box center [85, 201] width 136 height 369
click at [505, 6] on icon at bounding box center [509, 8] width 9 height 9
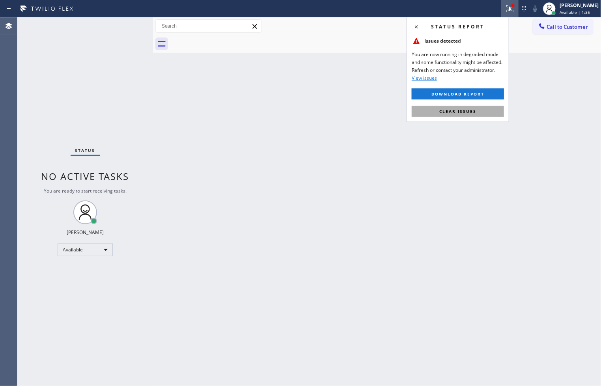
click at [488, 111] on button "Clear issues" at bounding box center [458, 111] width 92 height 11
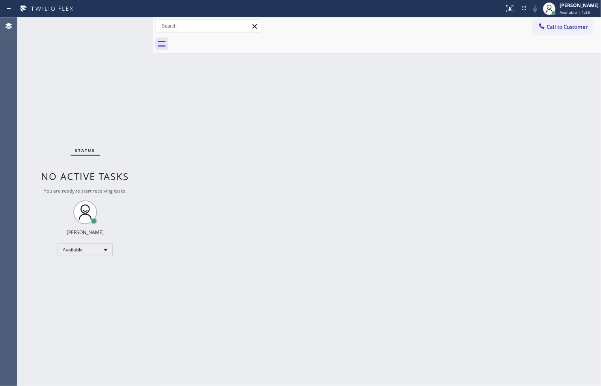
click at [129, 78] on div "Status No active tasks You are ready to start receiving tasks. [PERSON_NAME]" at bounding box center [85, 201] width 136 height 369
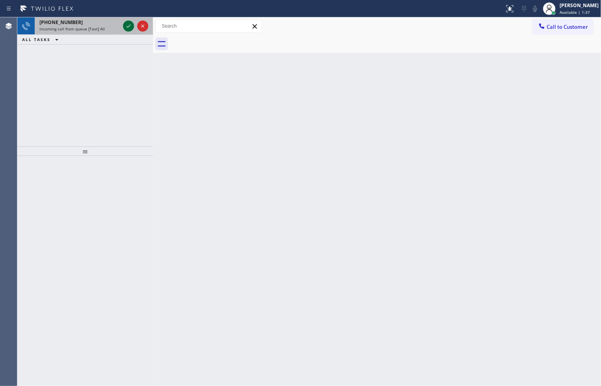
click at [127, 22] on icon at bounding box center [128, 25] width 9 height 9
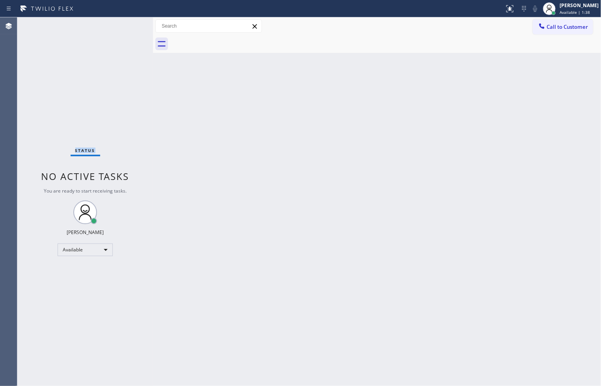
click at [127, 22] on div "Status No active tasks You are ready to start receiving tasks. [PERSON_NAME]" at bounding box center [85, 201] width 136 height 369
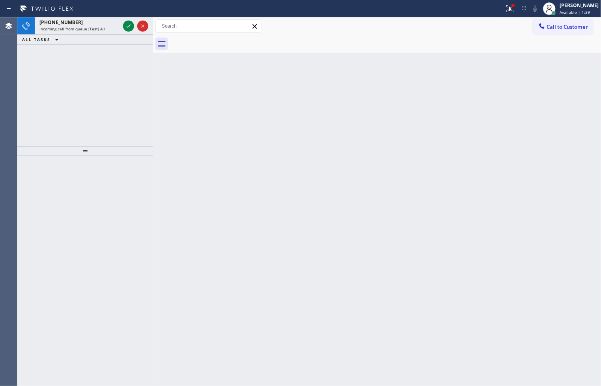
click at [127, 22] on icon at bounding box center [128, 25] width 9 height 9
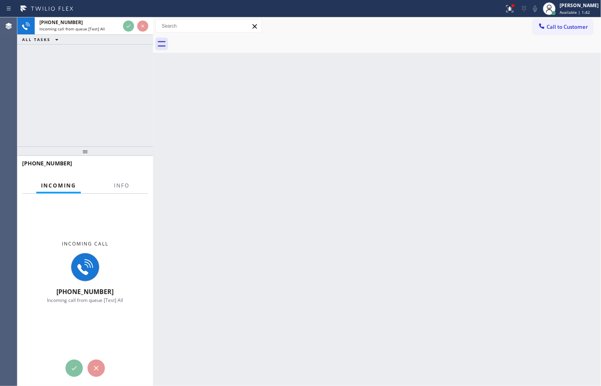
drag, startPoint x: 155, startPoint y: 61, endPoint x: 181, endPoint y: 66, distance: 26.5
click at [153, 66] on div at bounding box center [153, 201] width 0 height 369
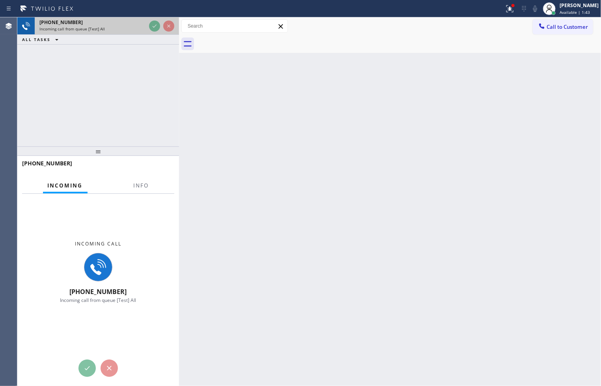
click at [162, 26] on div at bounding box center [162, 25] width 28 height 17
click at [160, 28] on div at bounding box center [162, 25] width 28 height 17
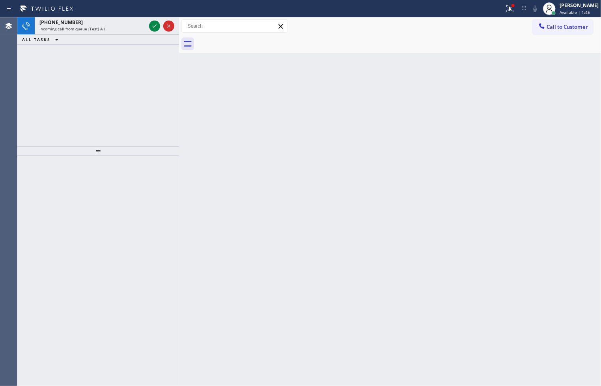
click at [157, 28] on icon at bounding box center [154, 25] width 9 height 9
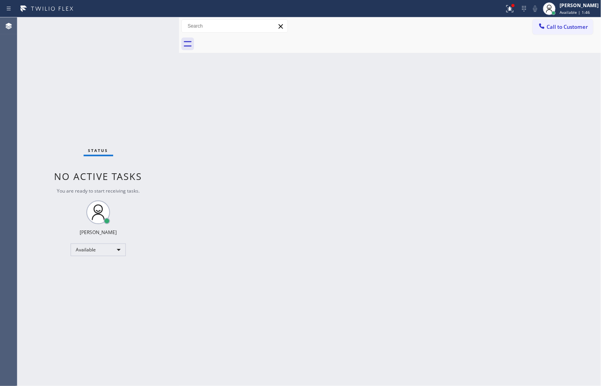
click at [154, 28] on div "Status No active tasks You are ready to start receiving tasks. [PERSON_NAME]" at bounding box center [98, 201] width 162 height 369
click at [269, 112] on div "Back to Dashboard Change Sender ID Customers Technicians Select a contact Outbo…" at bounding box center [390, 201] width 422 height 369
click at [572, 4] on div "[PERSON_NAME]" at bounding box center [579, 5] width 39 height 7
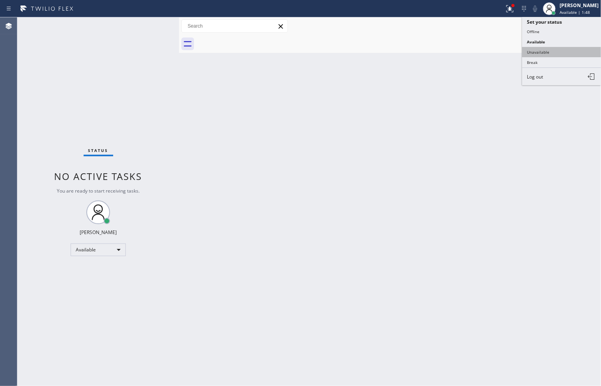
click at [538, 47] on button "Unavailable" at bounding box center [561, 52] width 79 height 10
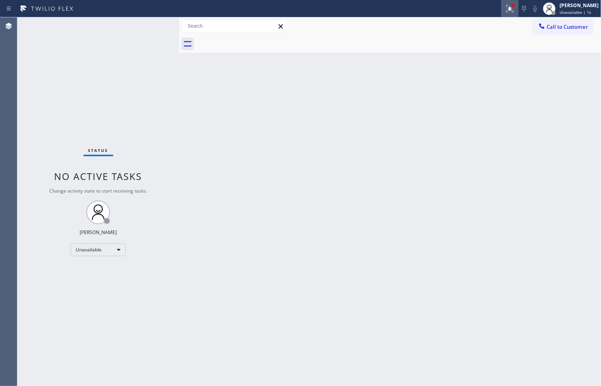
click at [505, 10] on icon at bounding box center [509, 8] width 9 height 9
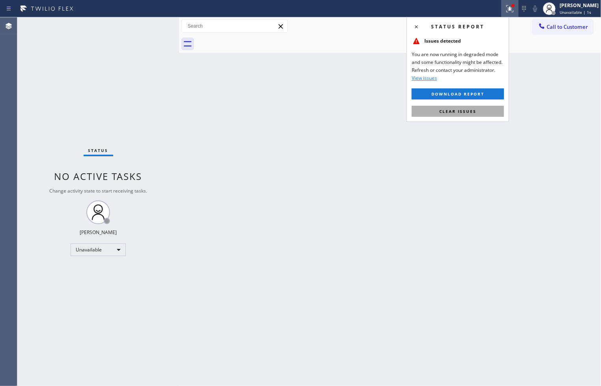
click at [475, 110] on span "Clear issues" at bounding box center [458, 112] width 37 height 6
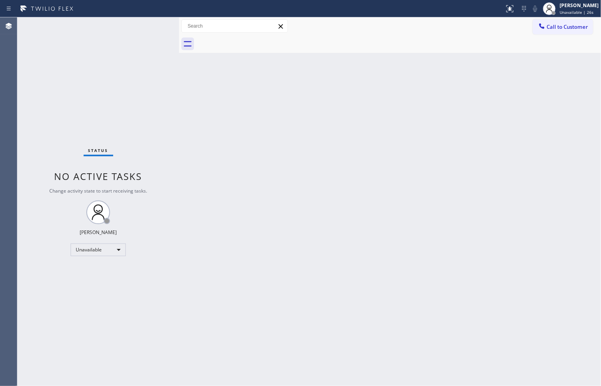
click at [34, 256] on div "Status No active tasks Change activity state to start receiving tasks. [PERSON_…" at bounding box center [98, 201] width 162 height 369
drag, startPoint x: 47, startPoint y: 242, endPoint x: 64, endPoint y: 186, distance: 58.5
click at [47, 242] on div "Status No active tasks Change activity state to start receiving tasks. [PERSON_…" at bounding box center [98, 201] width 162 height 369
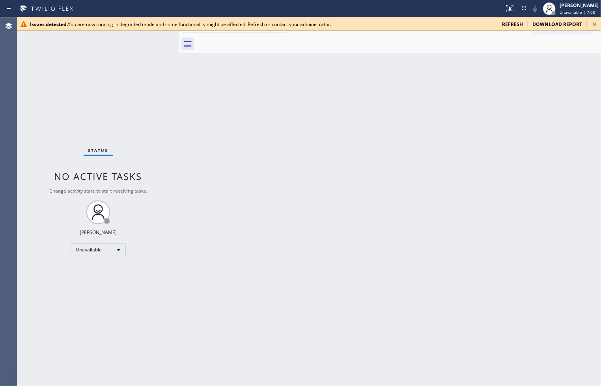
click at [517, 21] on span "refresh" at bounding box center [512, 24] width 21 height 7
